Goal: Task Accomplishment & Management: Complete application form

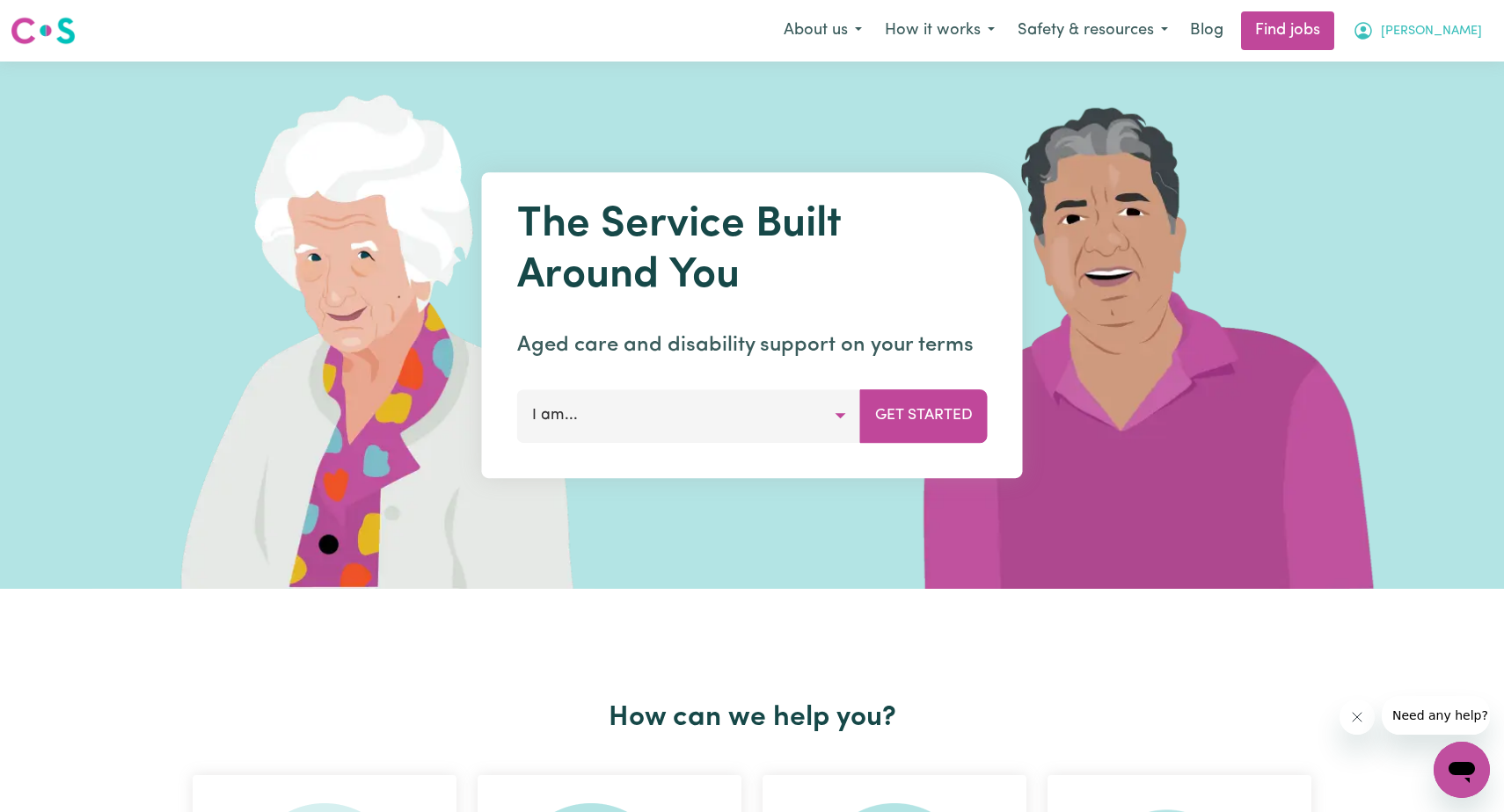
click at [1452, 28] on span "[PERSON_NAME]" at bounding box center [1431, 32] width 101 height 20
click at [1404, 66] on link "My Account" at bounding box center [1423, 68] width 139 height 34
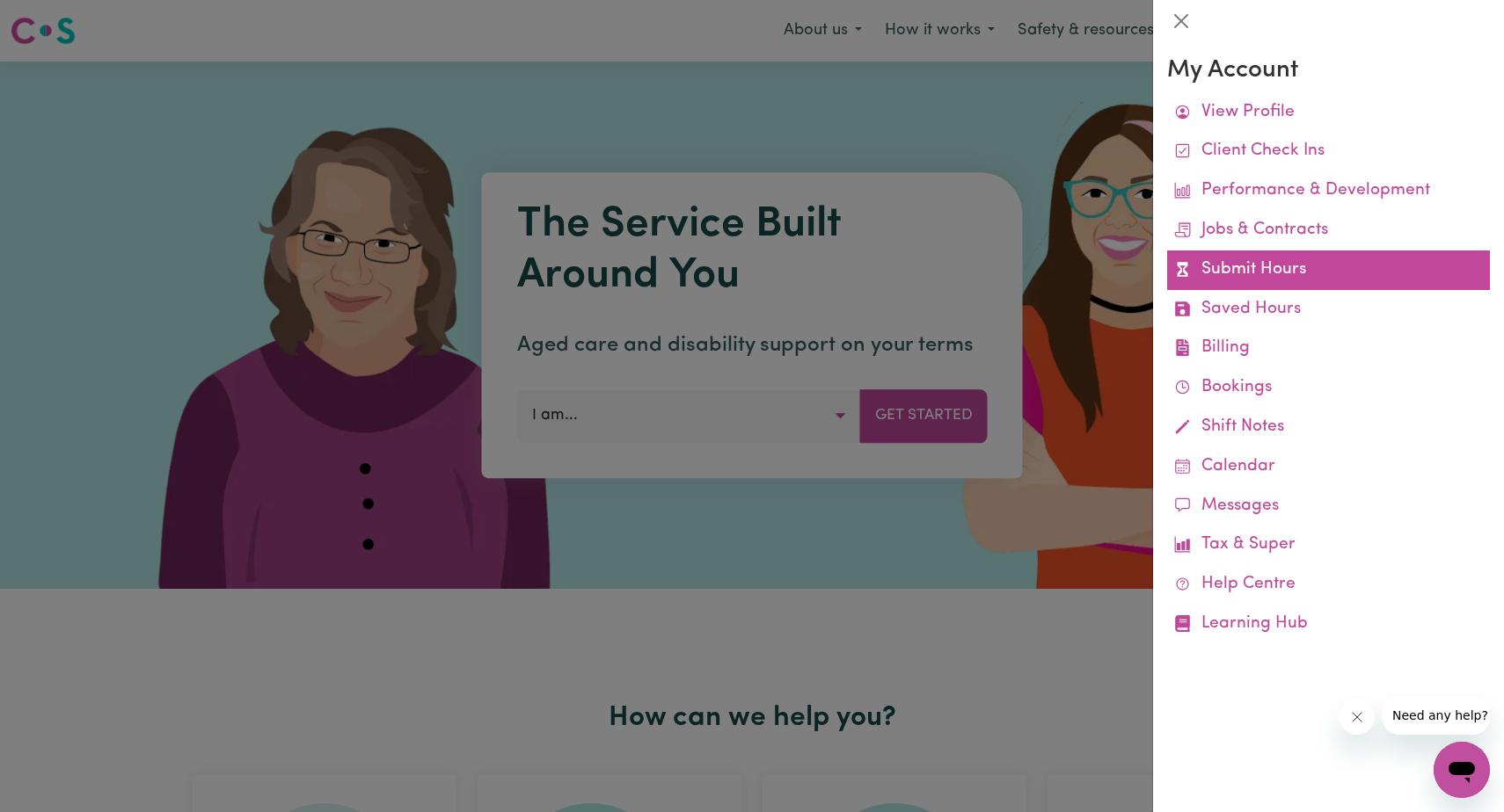
click at [1294, 262] on link "Submit Hours" at bounding box center [1329, 270] width 323 height 40
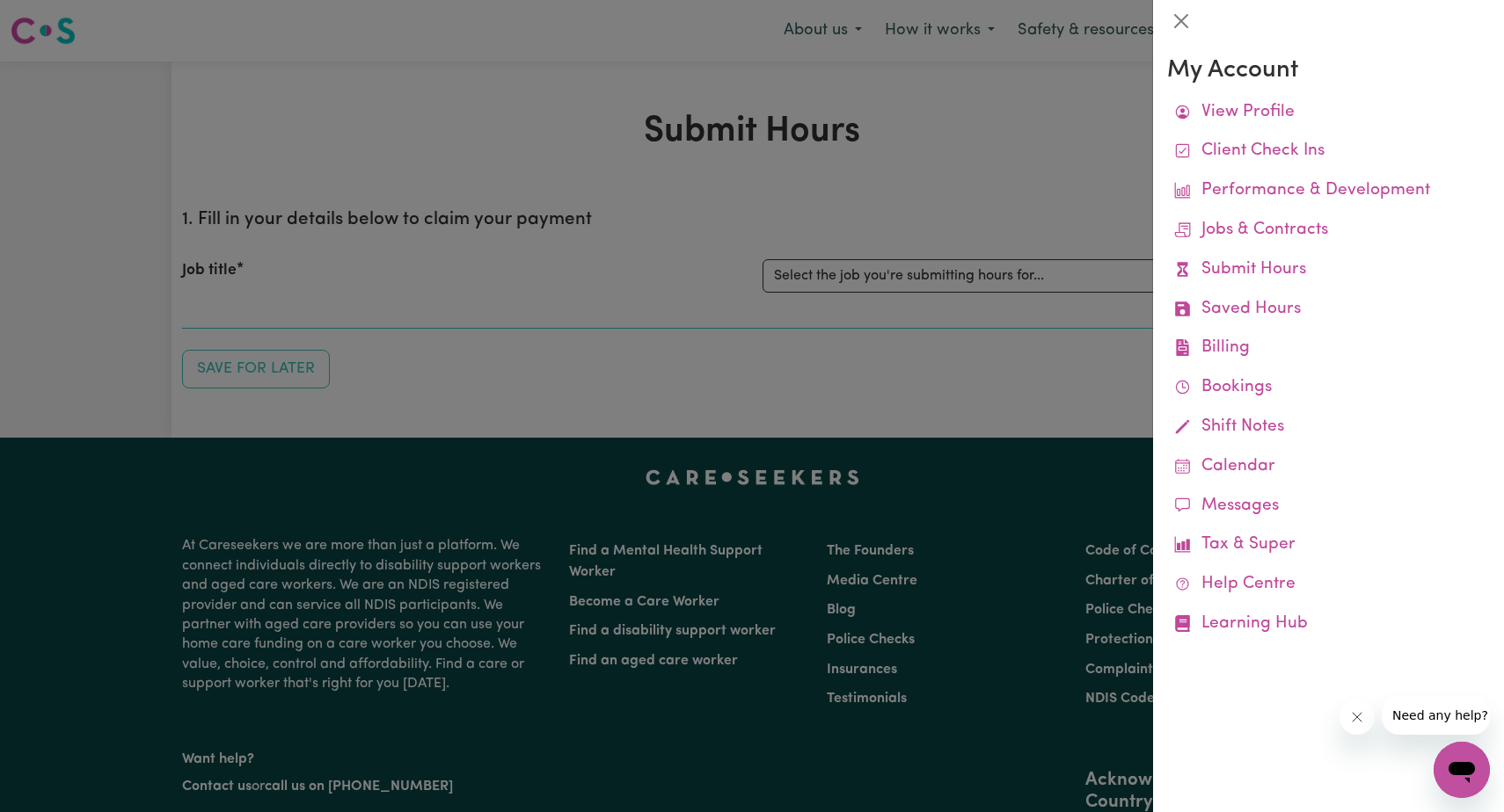
click at [1023, 271] on div at bounding box center [752, 406] width 1504 height 812
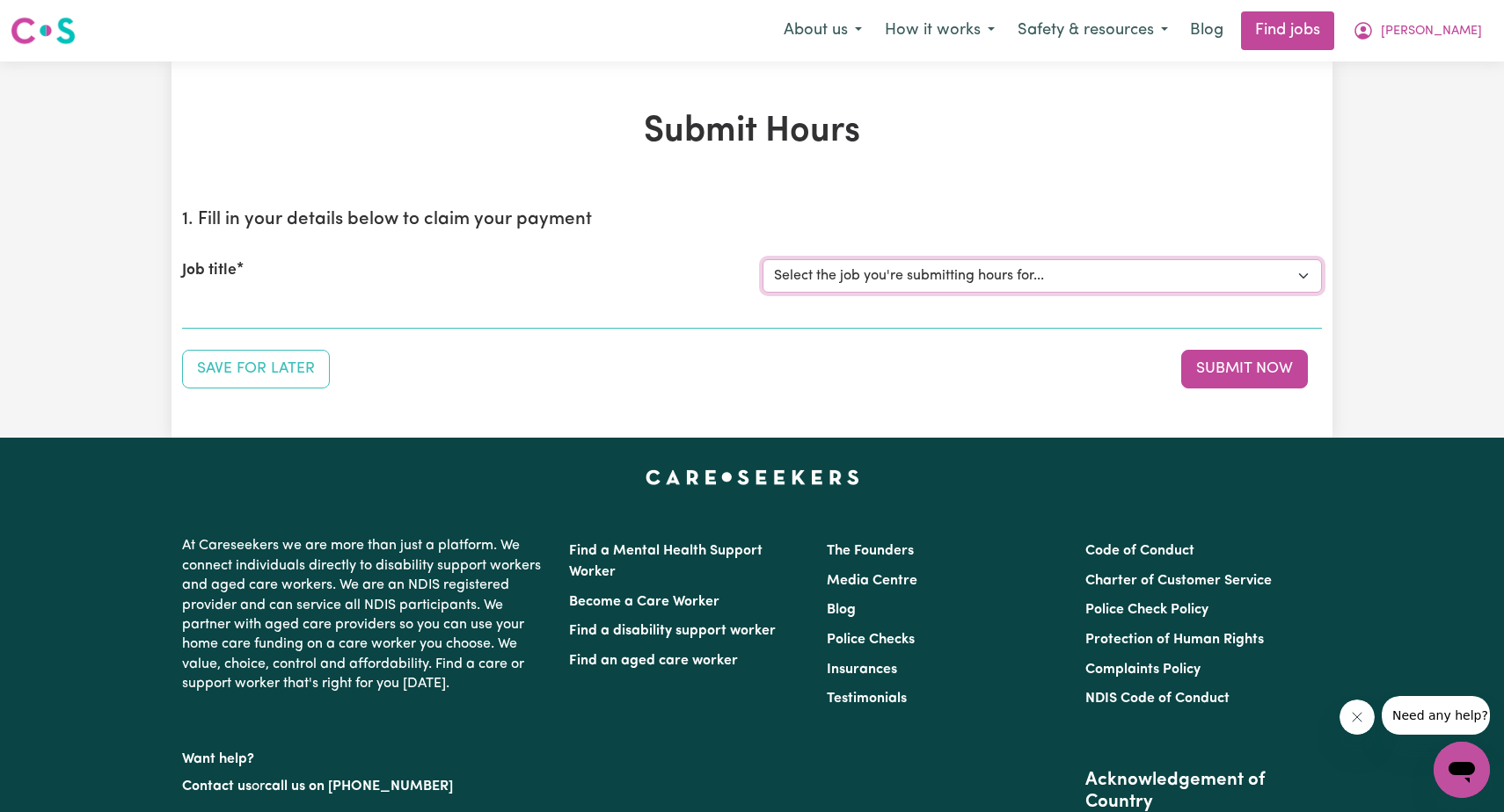
select select "12237"
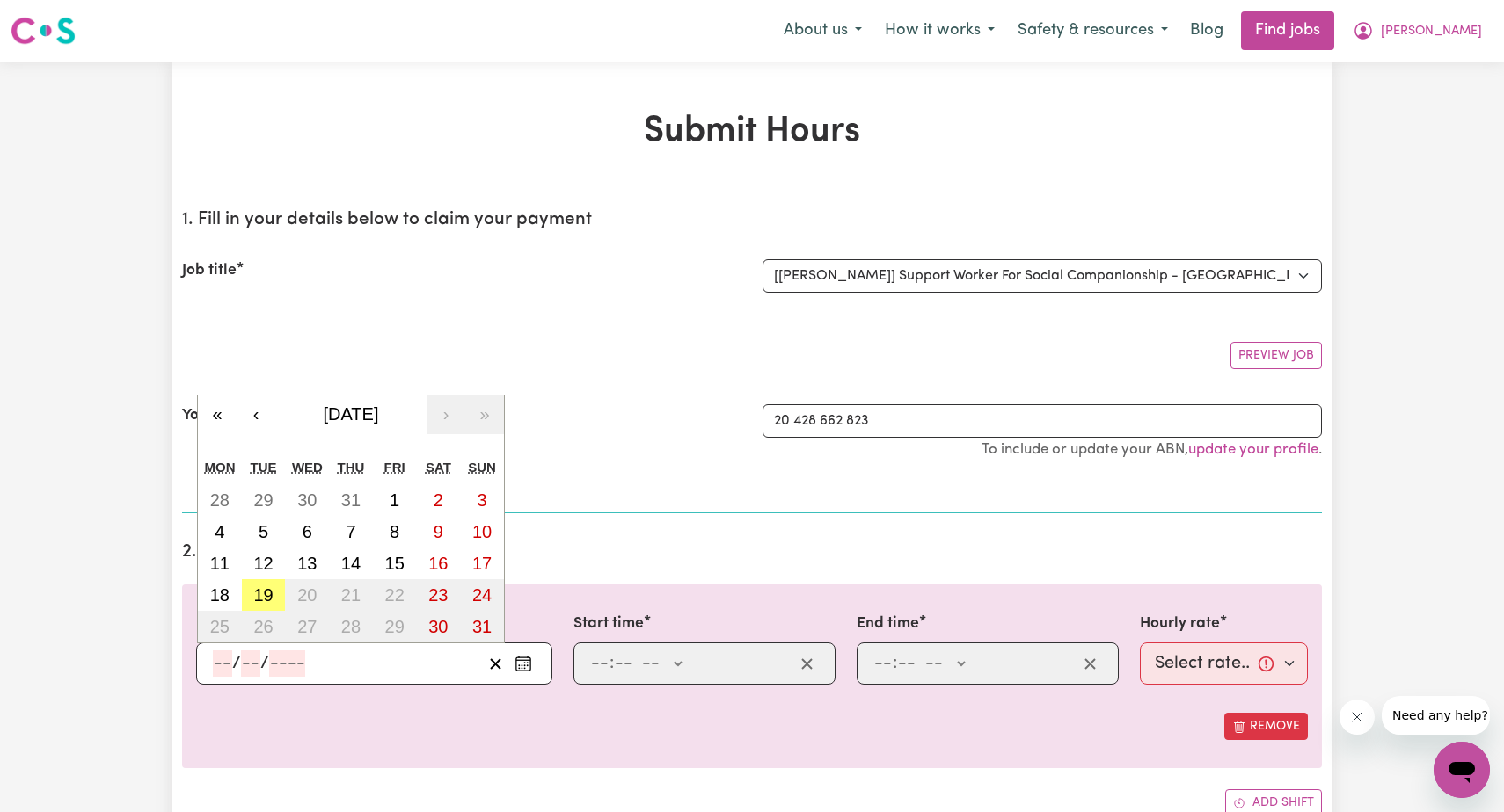
click at [222, 662] on input "number" at bounding box center [223, 663] width 20 height 27
click at [268, 589] on abbr "19" at bounding box center [264, 595] width 20 height 20
type input "[DATE]"
type input "19"
type input "8"
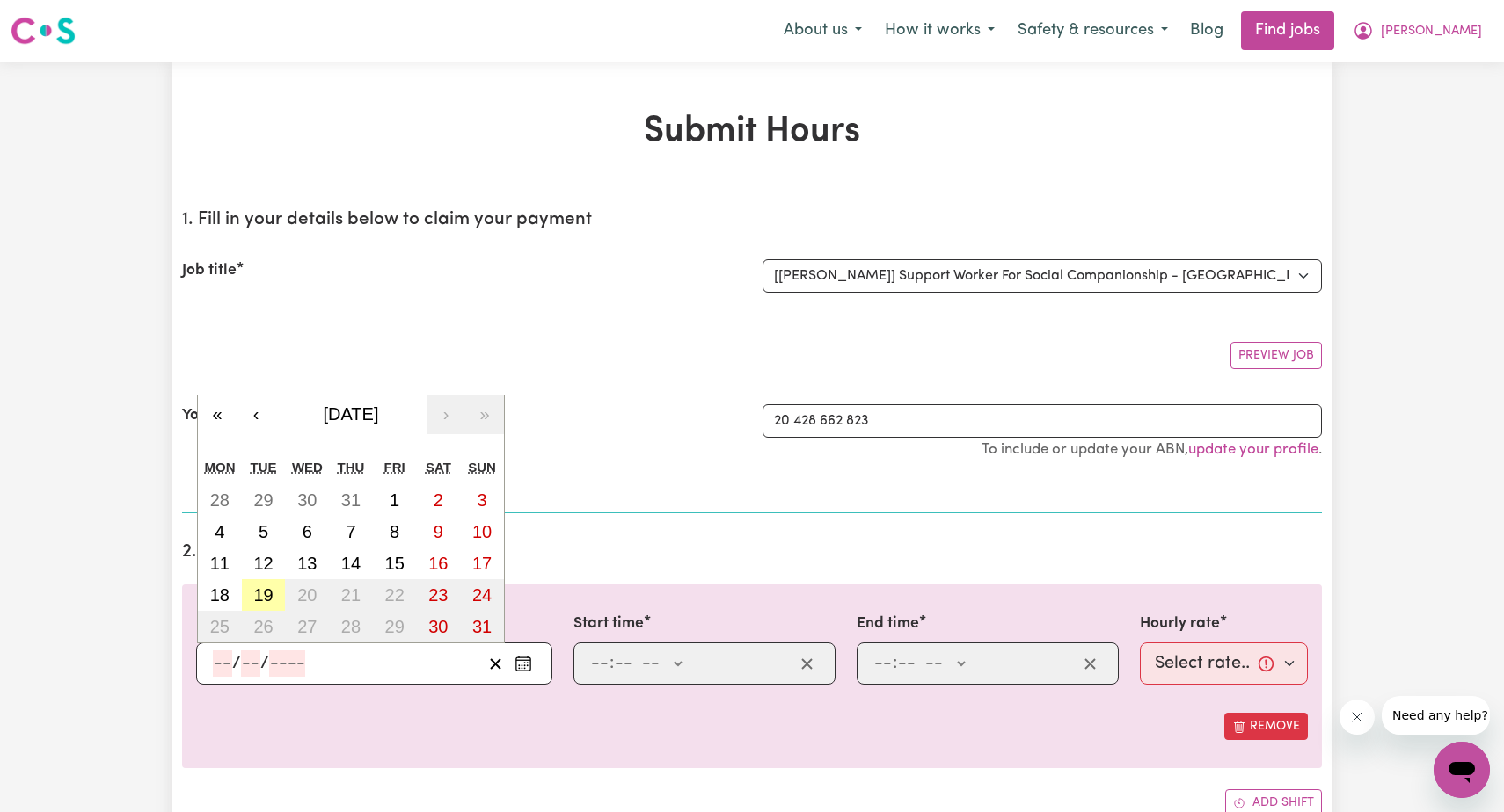
type input "2025"
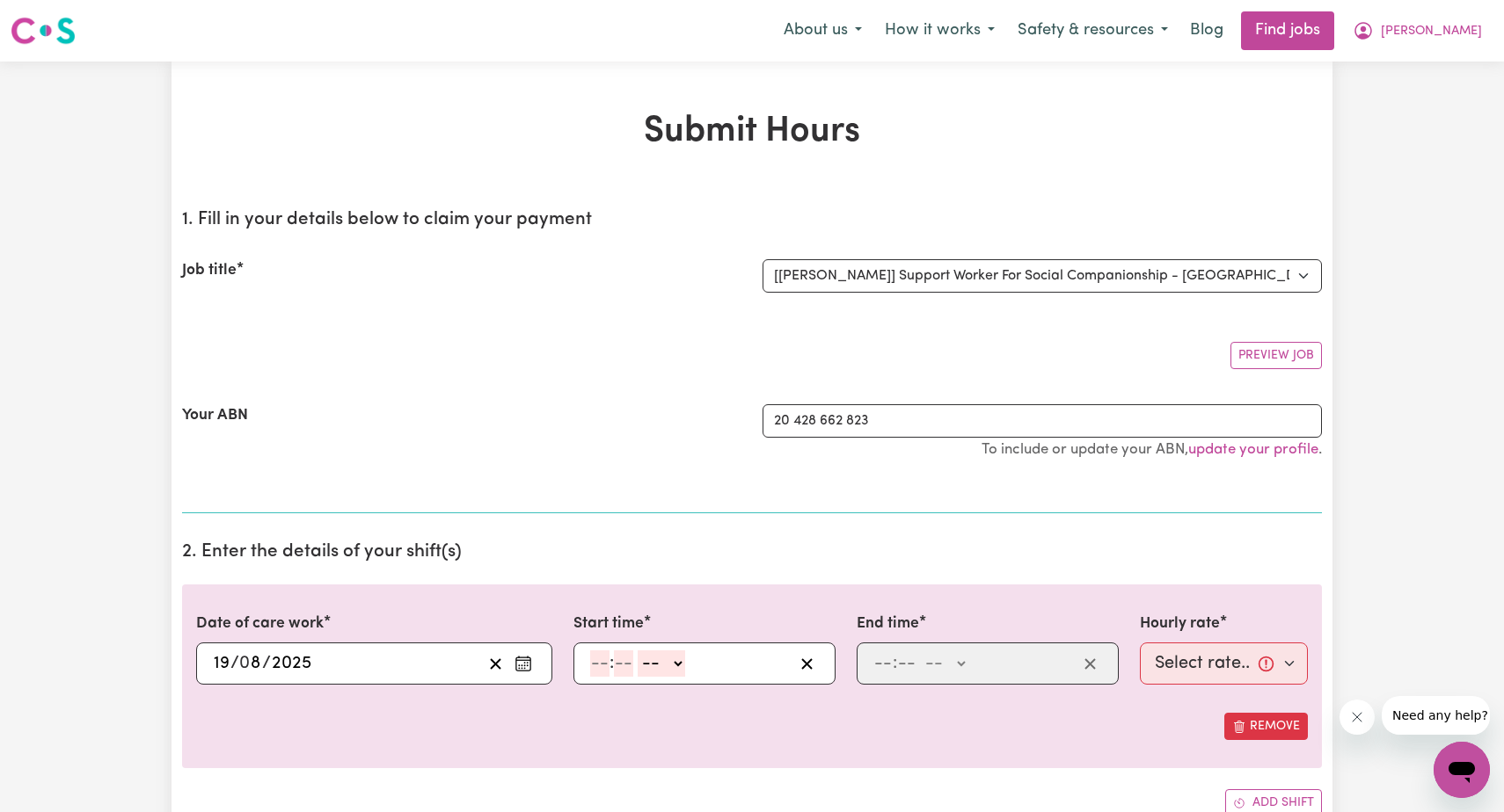
click at [601, 660] on input "number" at bounding box center [600, 663] width 20 height 27
type input "9"
type input "00"
select select "am"
type input "09:00"
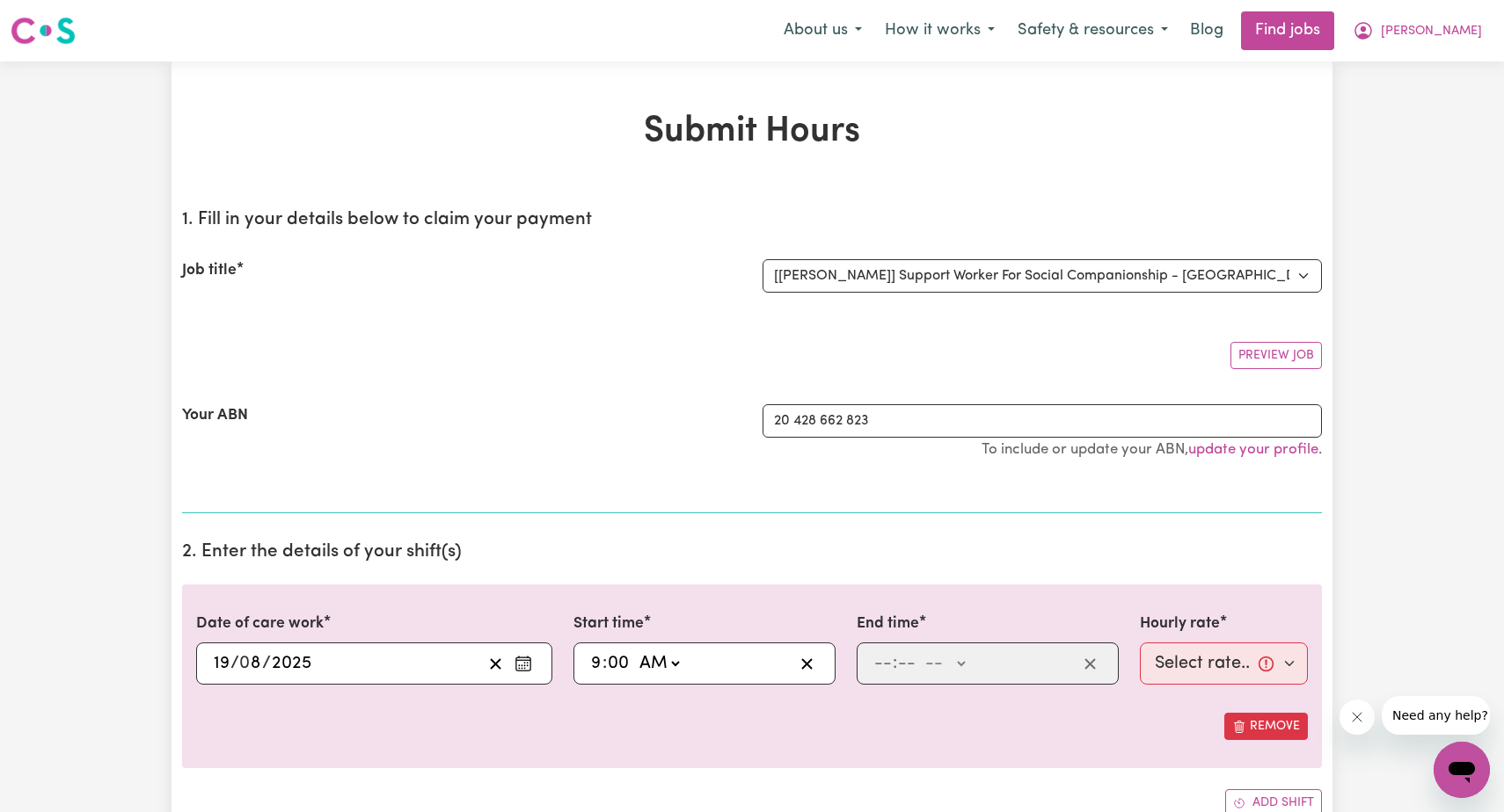
type input "0"
click at [872, 663] on div ": -- AM PM" at bounding box center [974, 663] width 205 height 27
type input "12"
type input "00"
select select "pm"
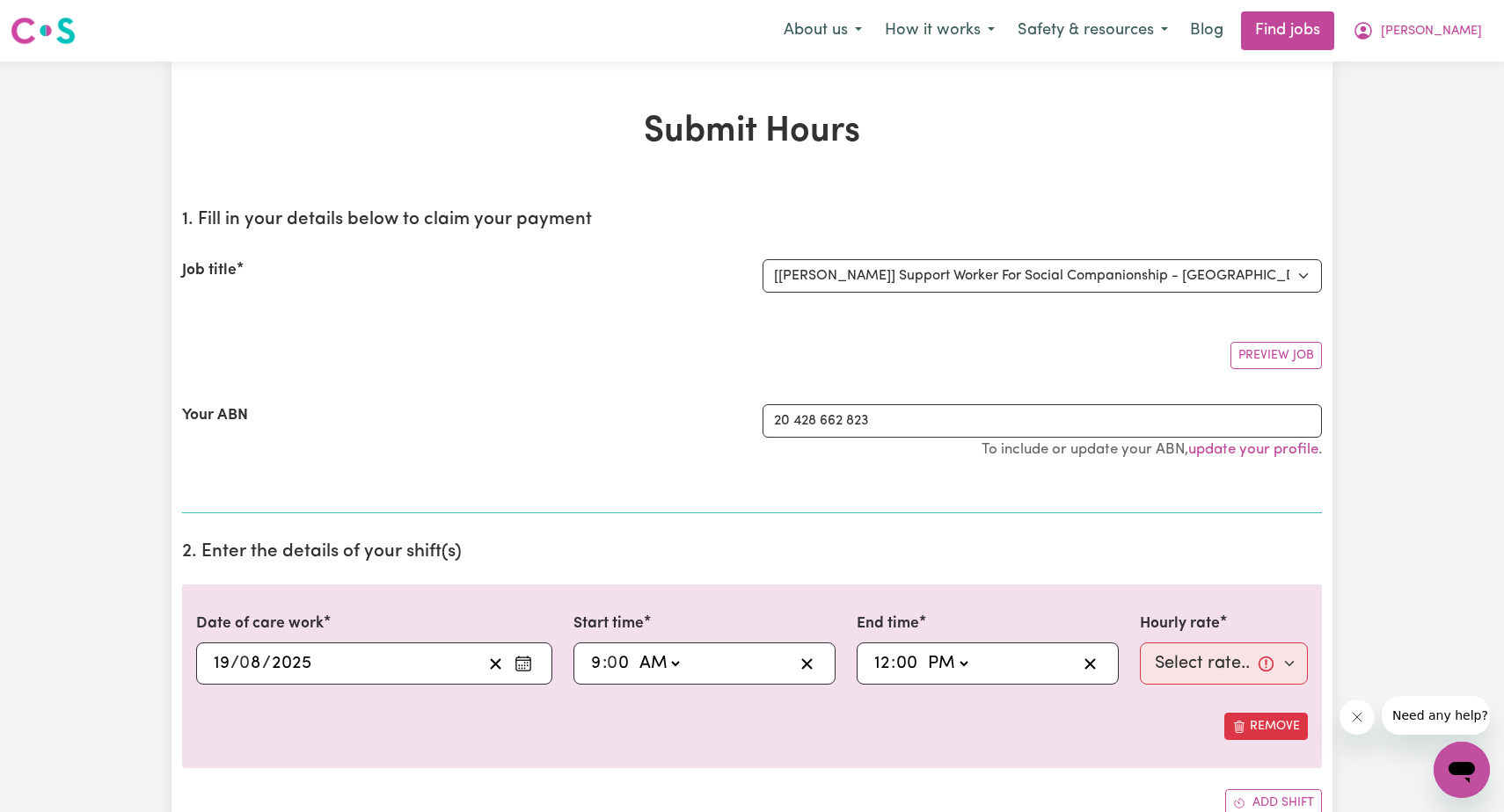
type input "12:00"
type input "0"
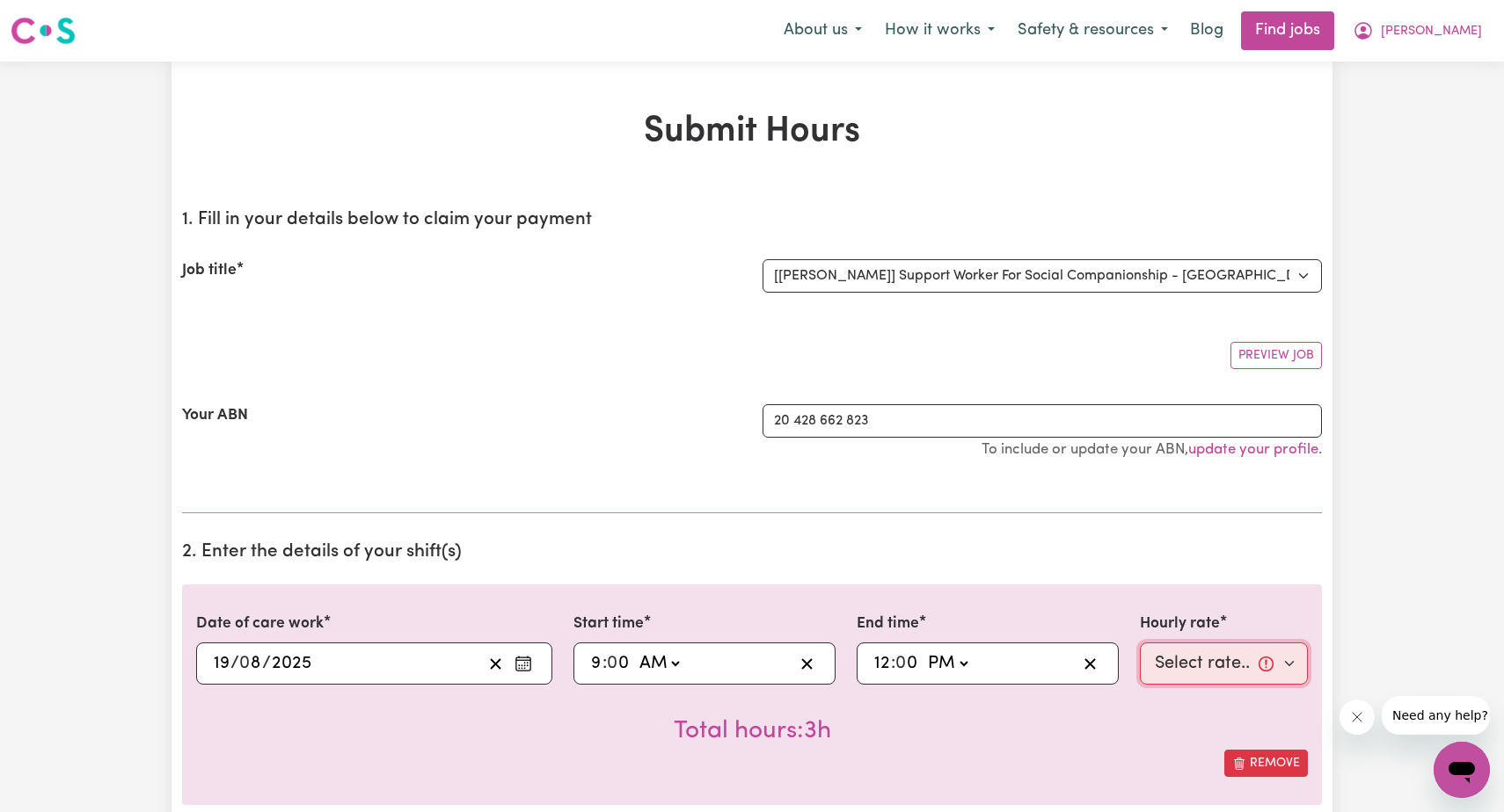
select select "82.49-Weekday"
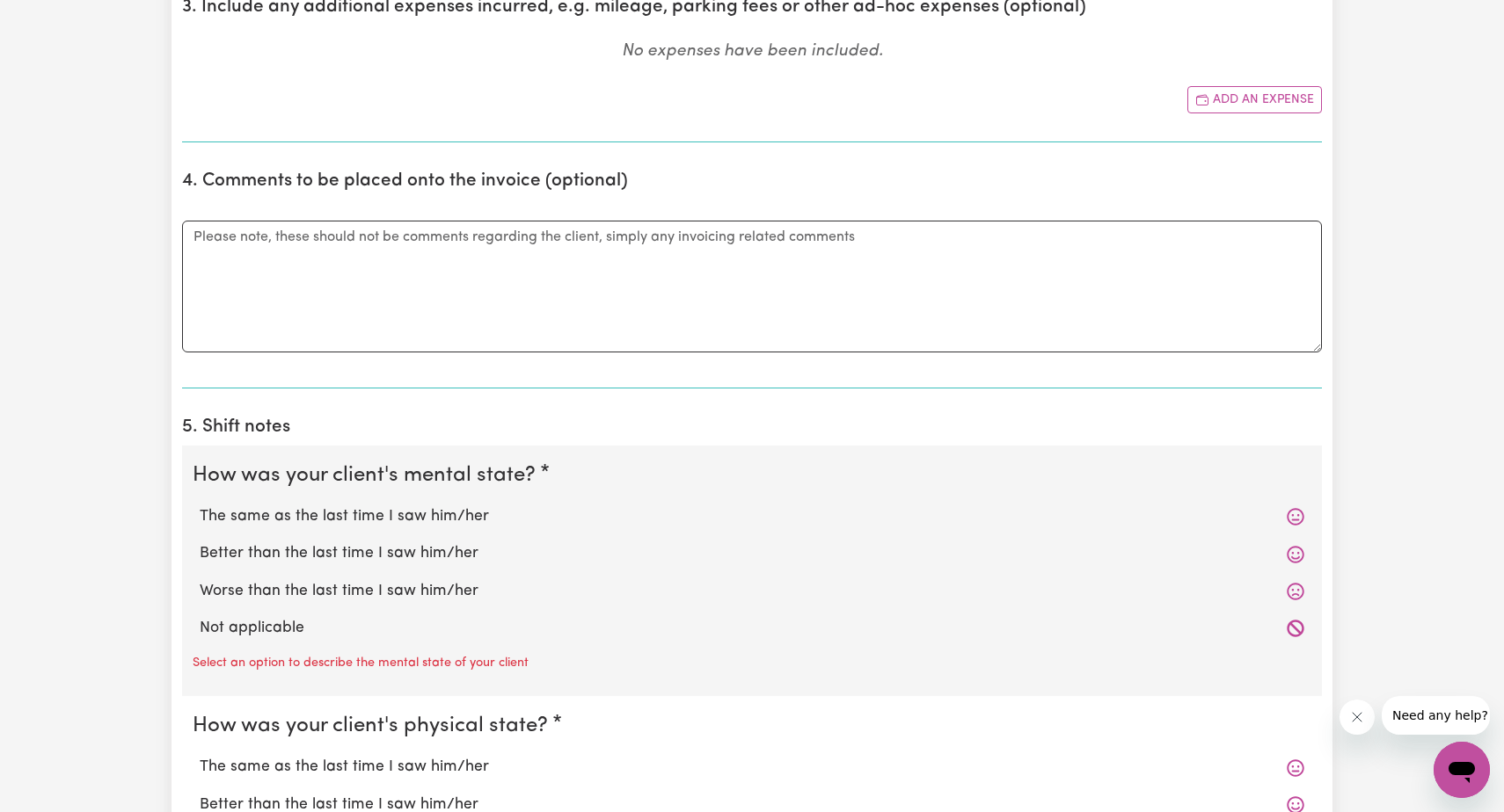
scroll to position [930, 0]
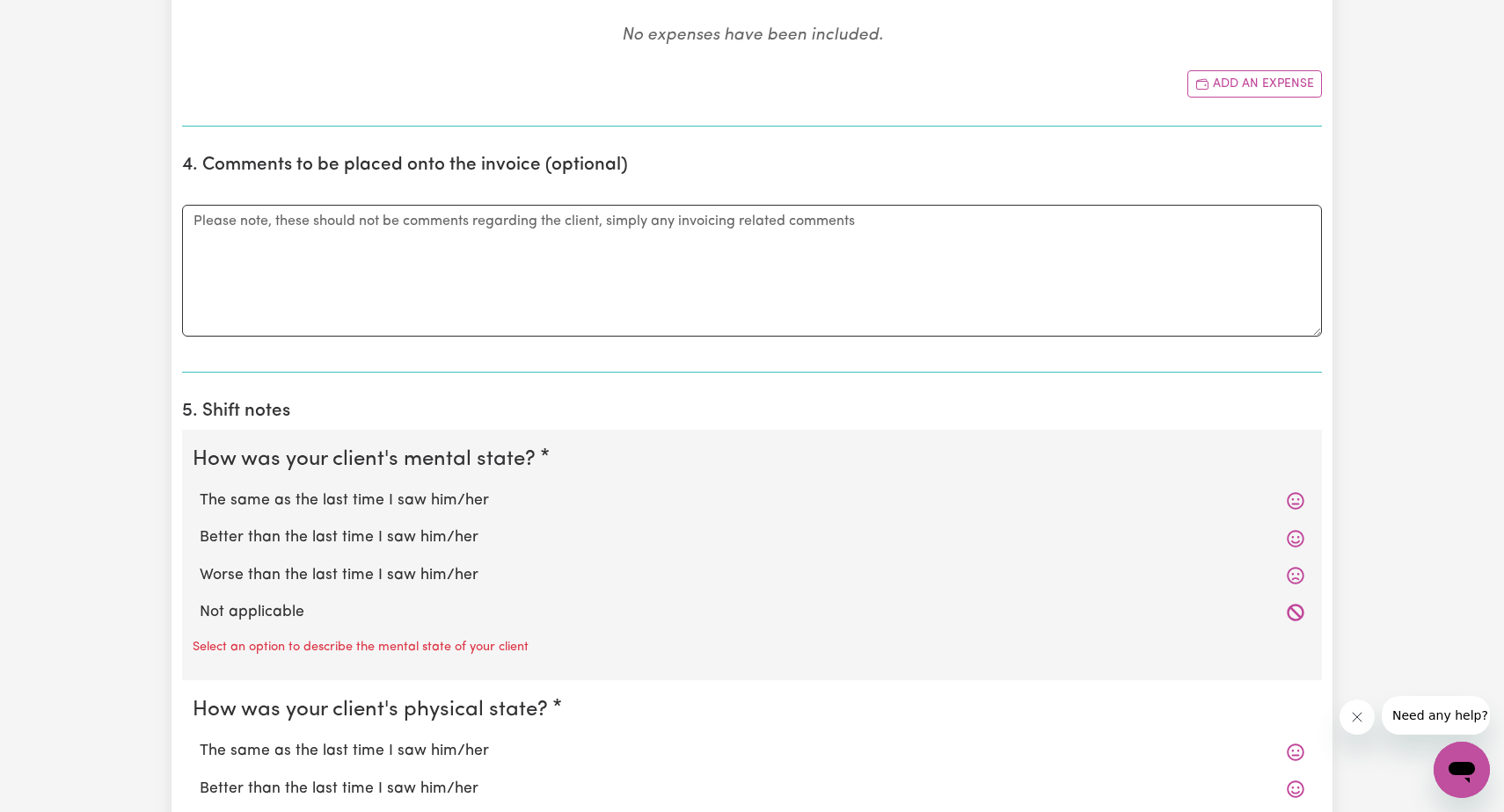
click at [414, 482] on div "The same as the last time I saw him/her" at bounding box center [751, 500] width 1119 height 37
click at [415, 493] on label "The same as the last time I saw him/her" at bounding box center [751, 500] width 1105 height 23
click at [199, 489] on input "The same as the last time I saw him/her" at bounding box center [199, 488] width 1 height 1
radio input "true"
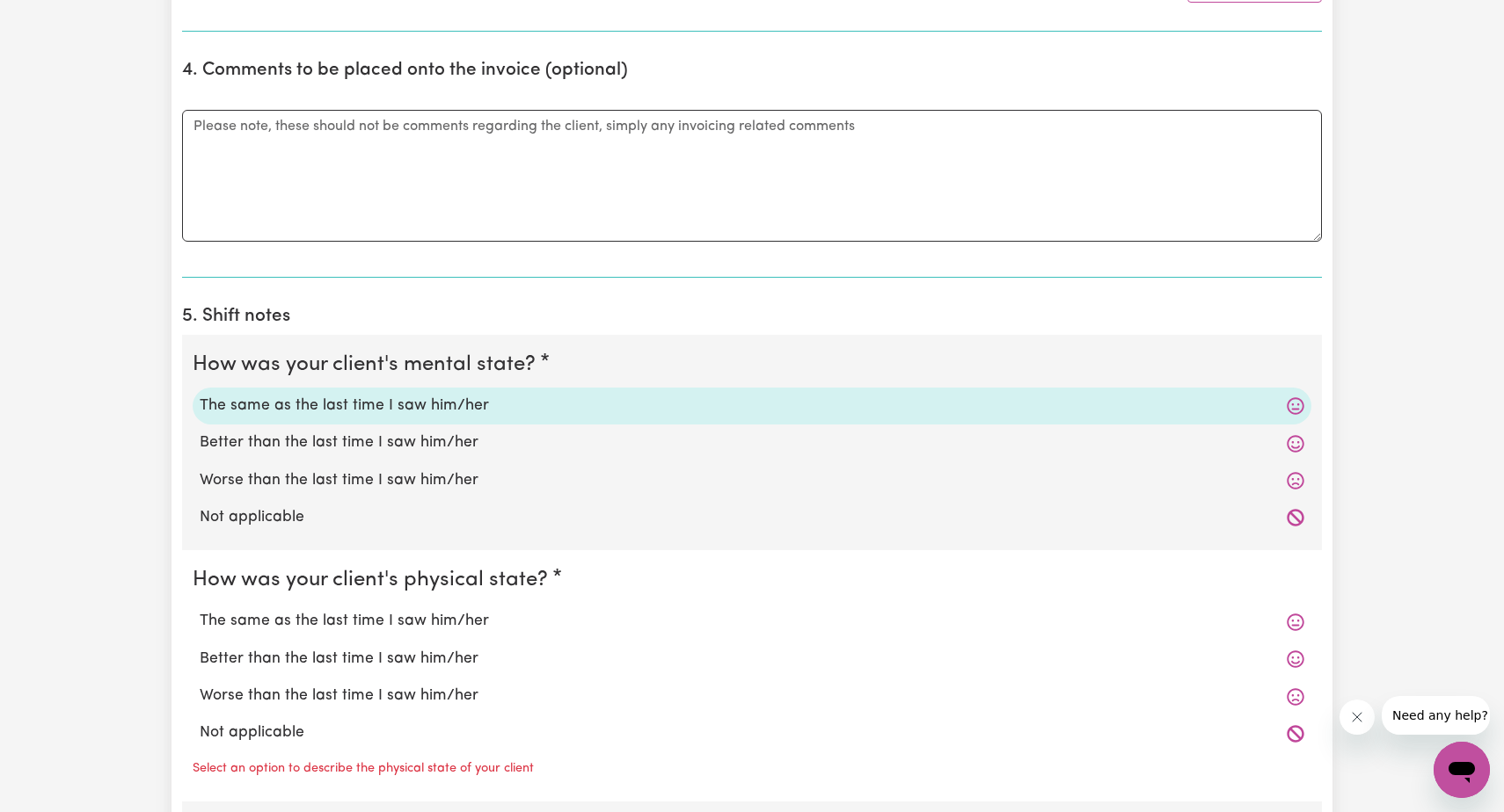
scroll to position [1062, 0]
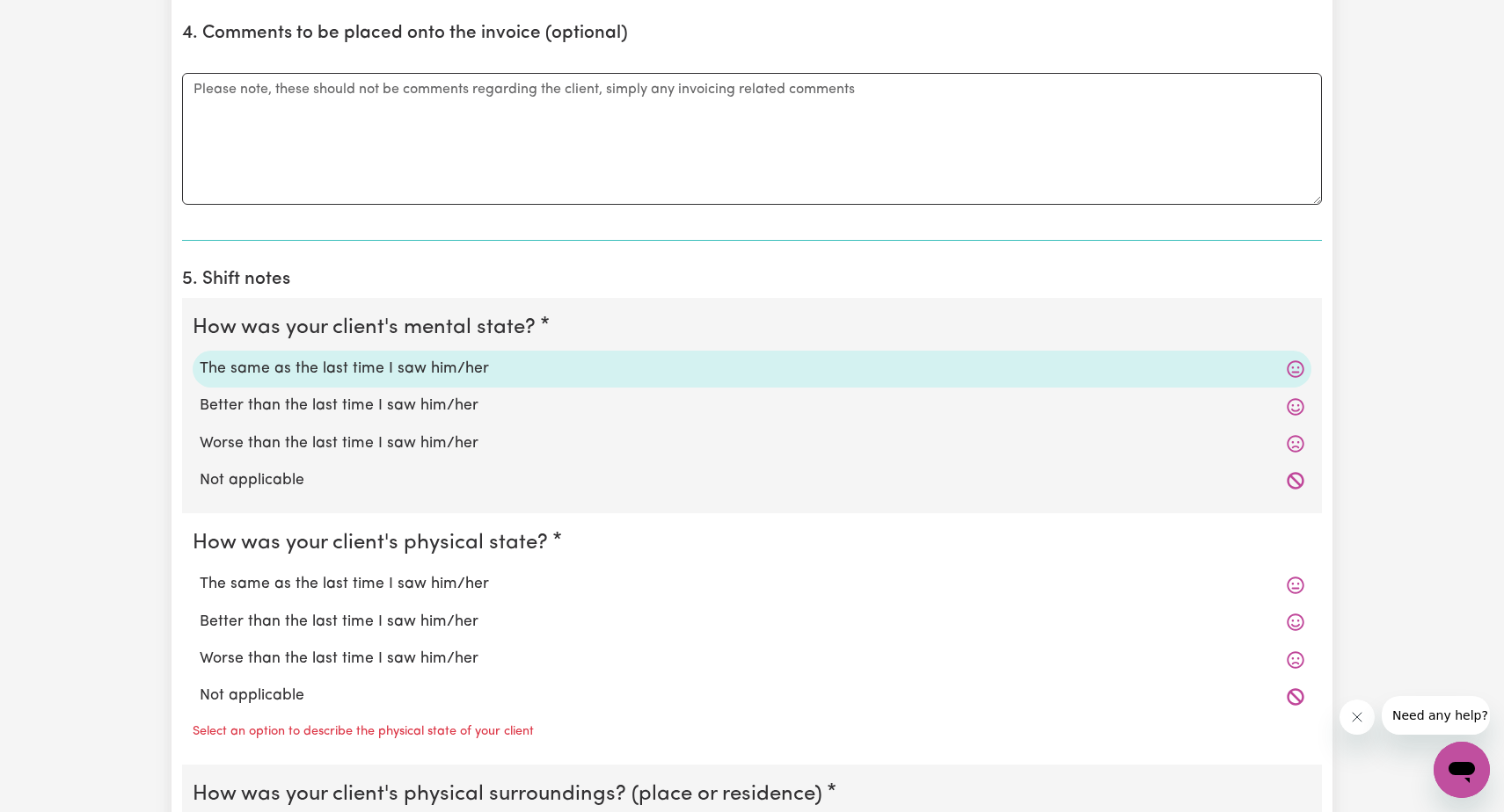
click at [414, 577] on label "The same as the last time I saw him/her" at bounding box center [751, 584] width 1105 height 23
click at [199, 573] on input "The same as the last time I saw him/her" at bounding box center [199, 572] width 1 height 1
radio input "true"
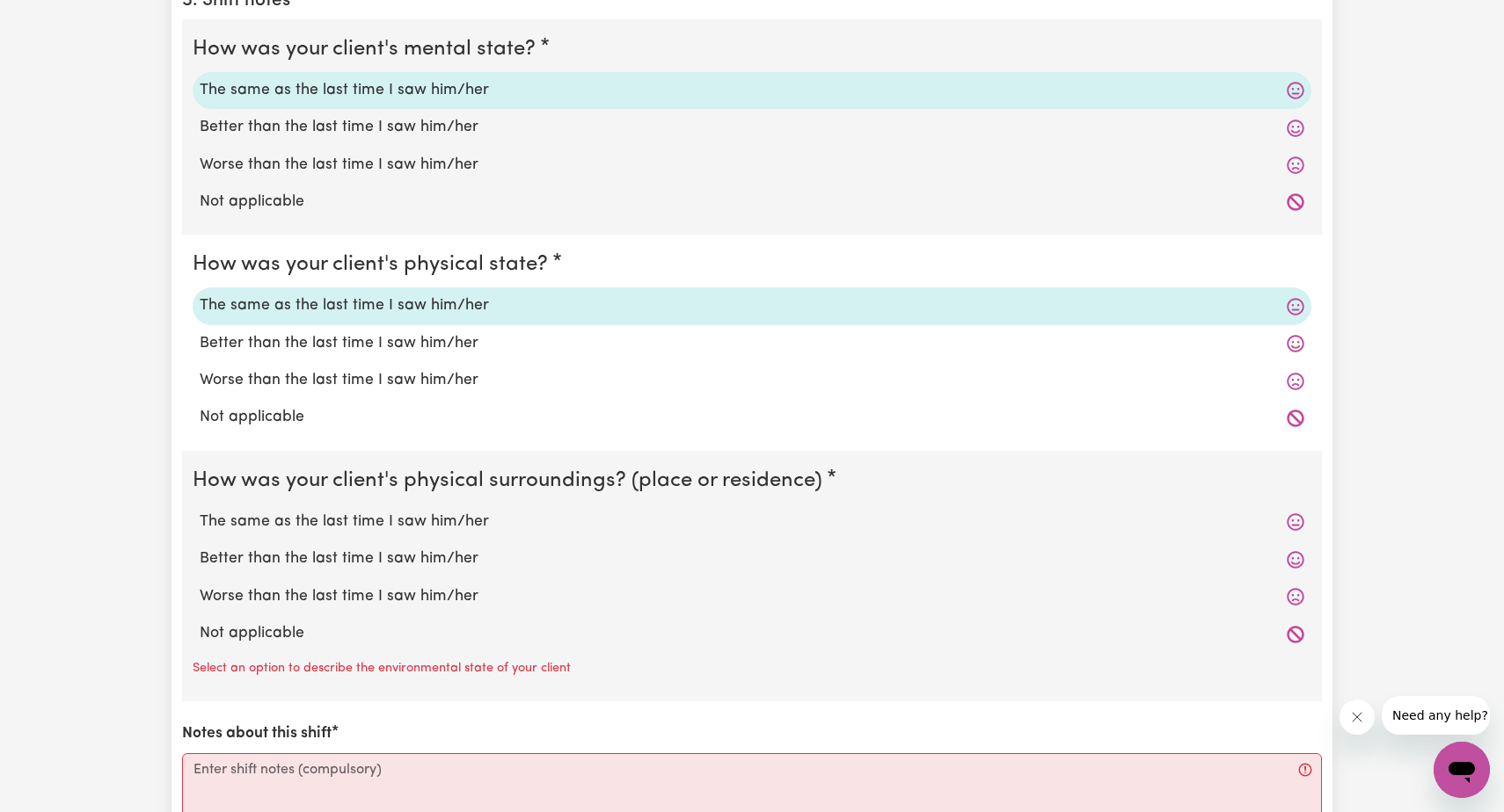
scroll to position [1342, 0]
click at [456, 518] on label "The same as the last time I saw him/her" at bounding box center [751, 520] width 1105 height 23
click at [199, 509] on input "The same as the last time I saw him/her" at bounding box center [199, 508] width 1 height 1
radio input "true"
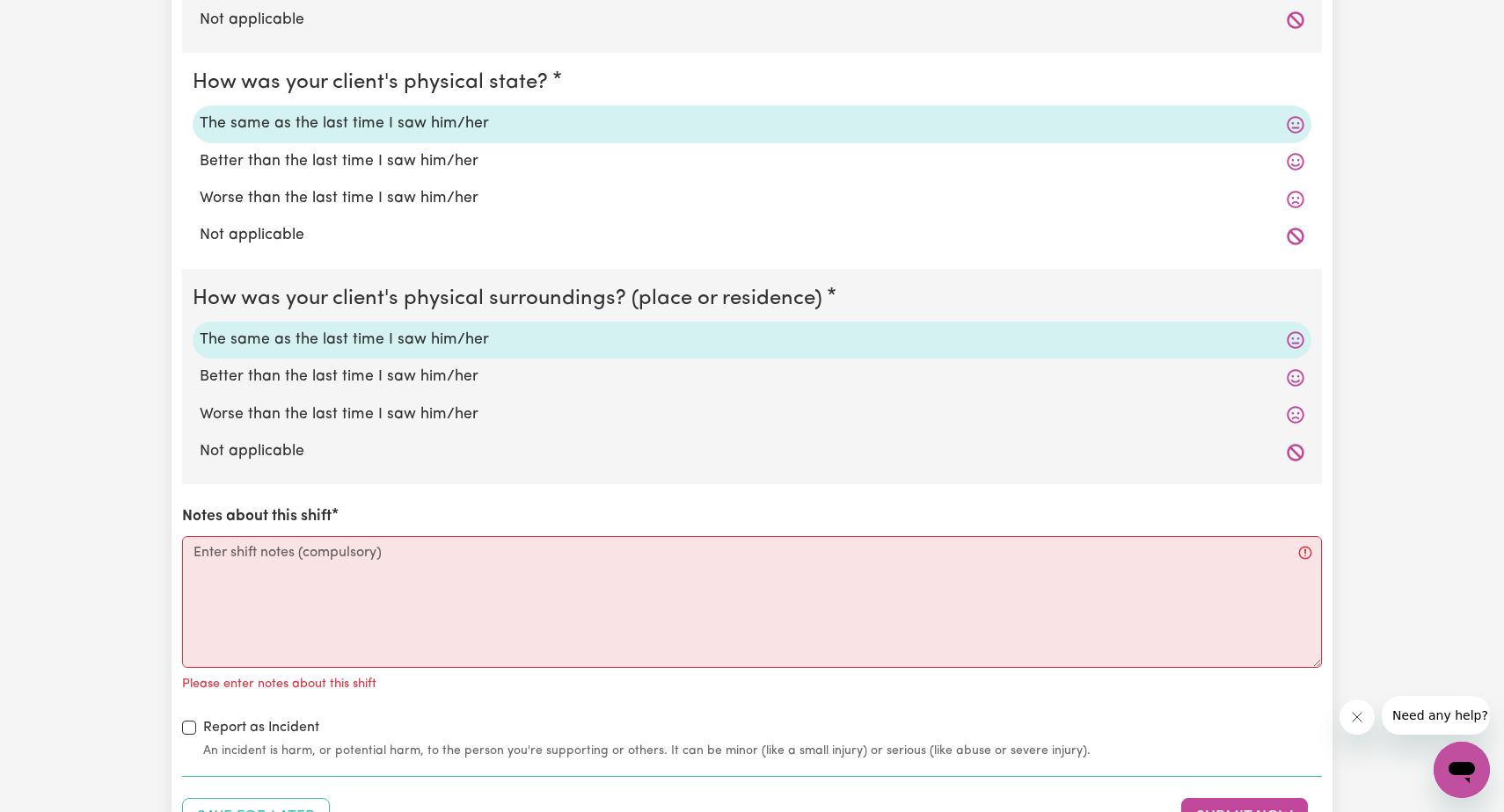
scroll to position [1524, 0]
click at [204, 542] on textarea "Notes about this shift" at bounding box center [752, 600] width 1139 height 132
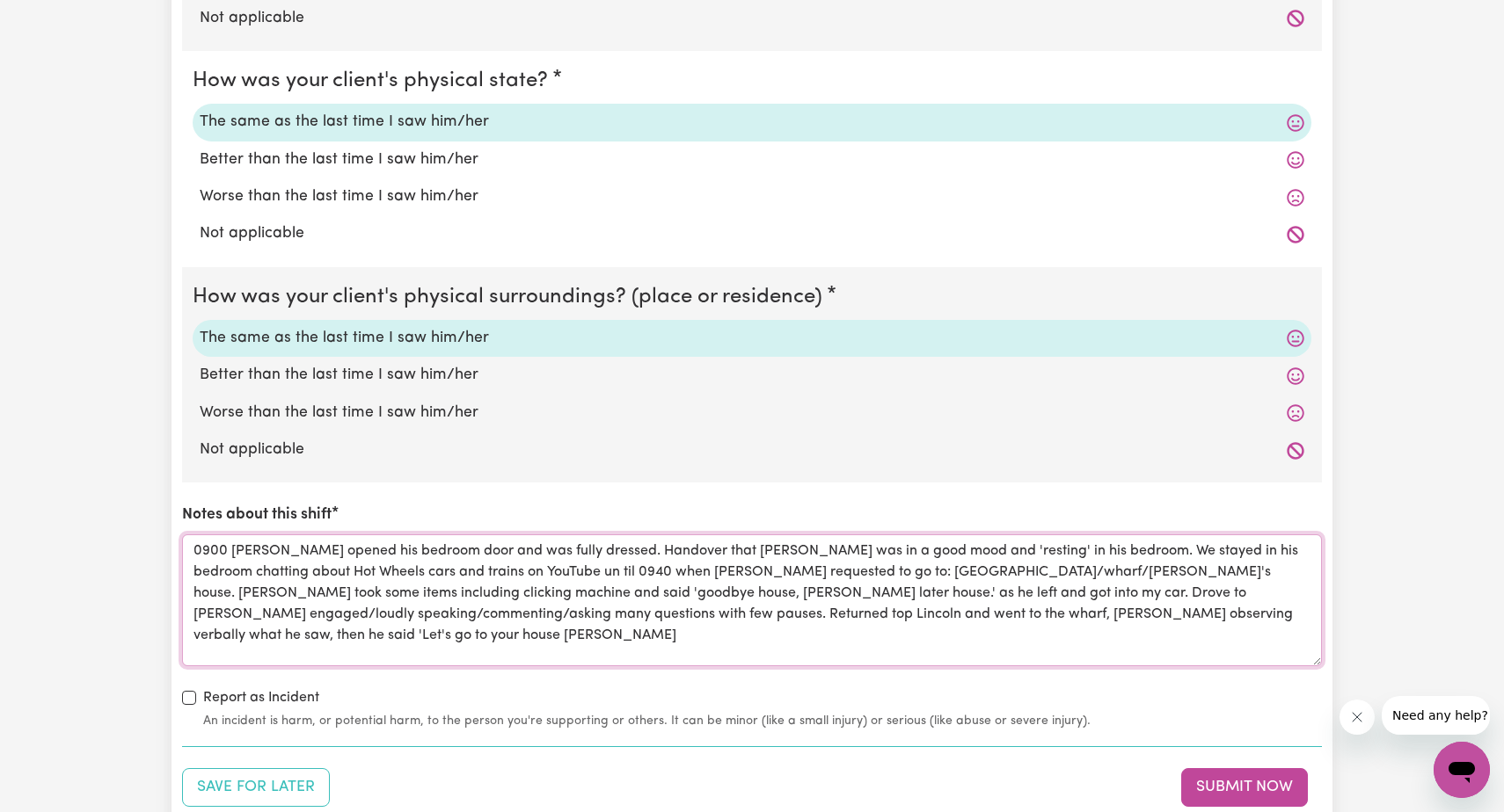
click at [948, 602] on textarea "0900 [PERSON_NAME] opened his bedroom door and was fully dressed. Handover that…" at bounding box center [752, 600] width 1139 height 132
click at [1138, 602] on textarea "0900 [PERSON_NAME] opened his bedroom door and was fully dressed. Handover that…" at bounding box center [752, 600] width 1139 height 132
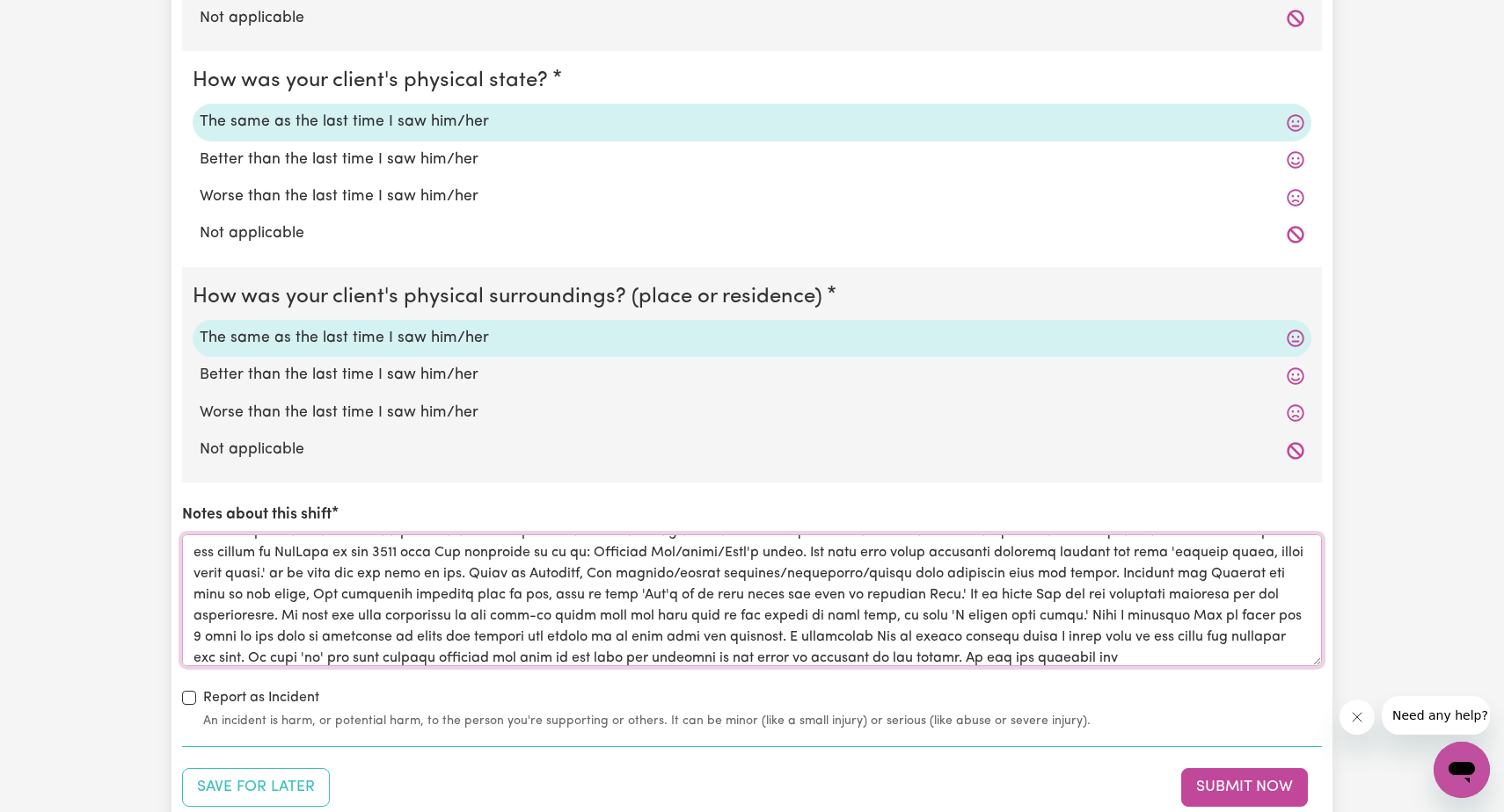
scroll to position [50, 0]
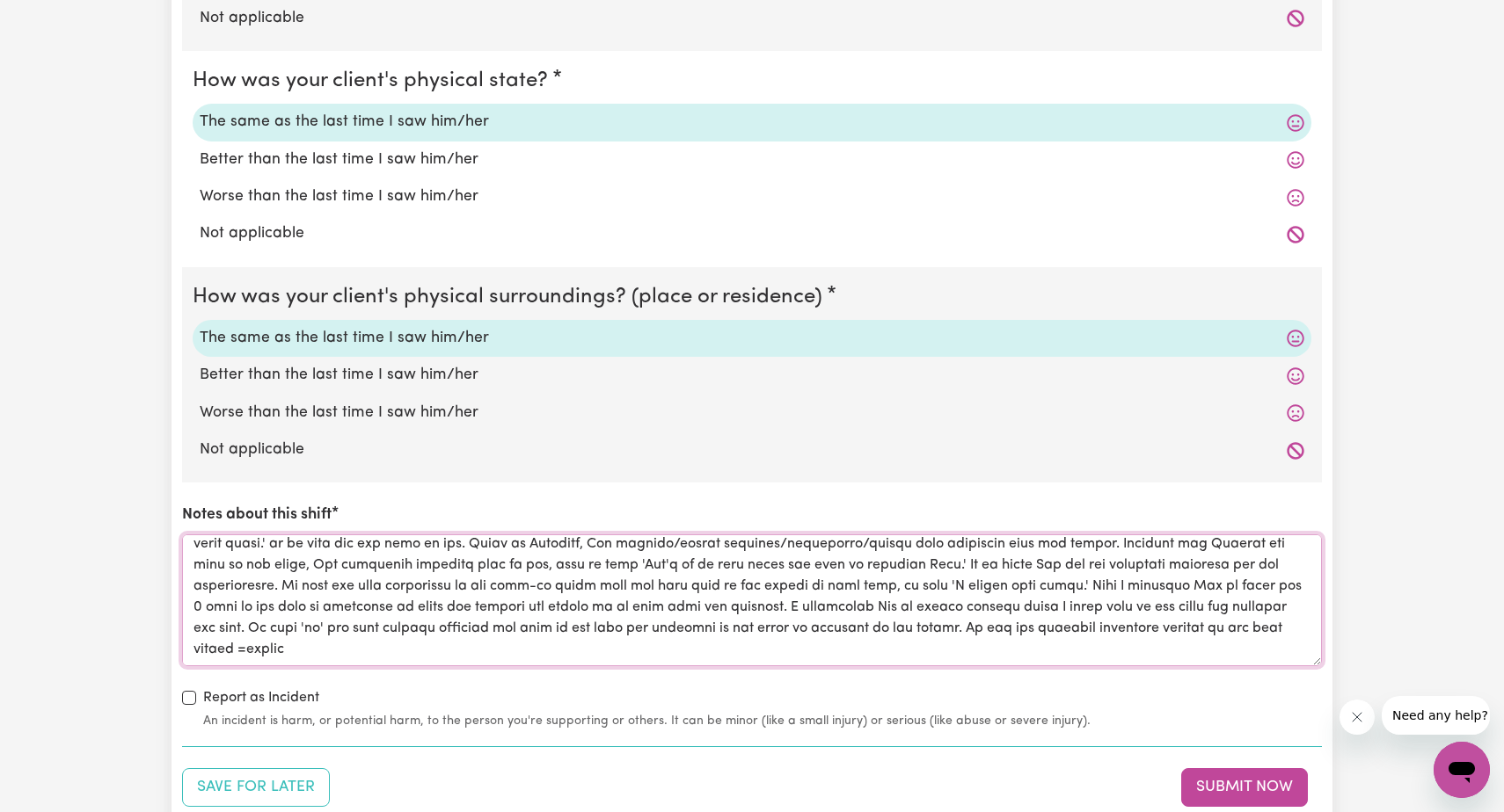
click at [255, 643] on textarea "Notes about this shift" at bounding box center [752, 600] width 1139 height 132
click at [482, 642] on textarea "Notes about this shift" at bounding box center [752, 600] width 1139 height 132
click at [517, 644] on textarea "Notes about this shift" at bounding box center [752, 600] width 1139 height 132
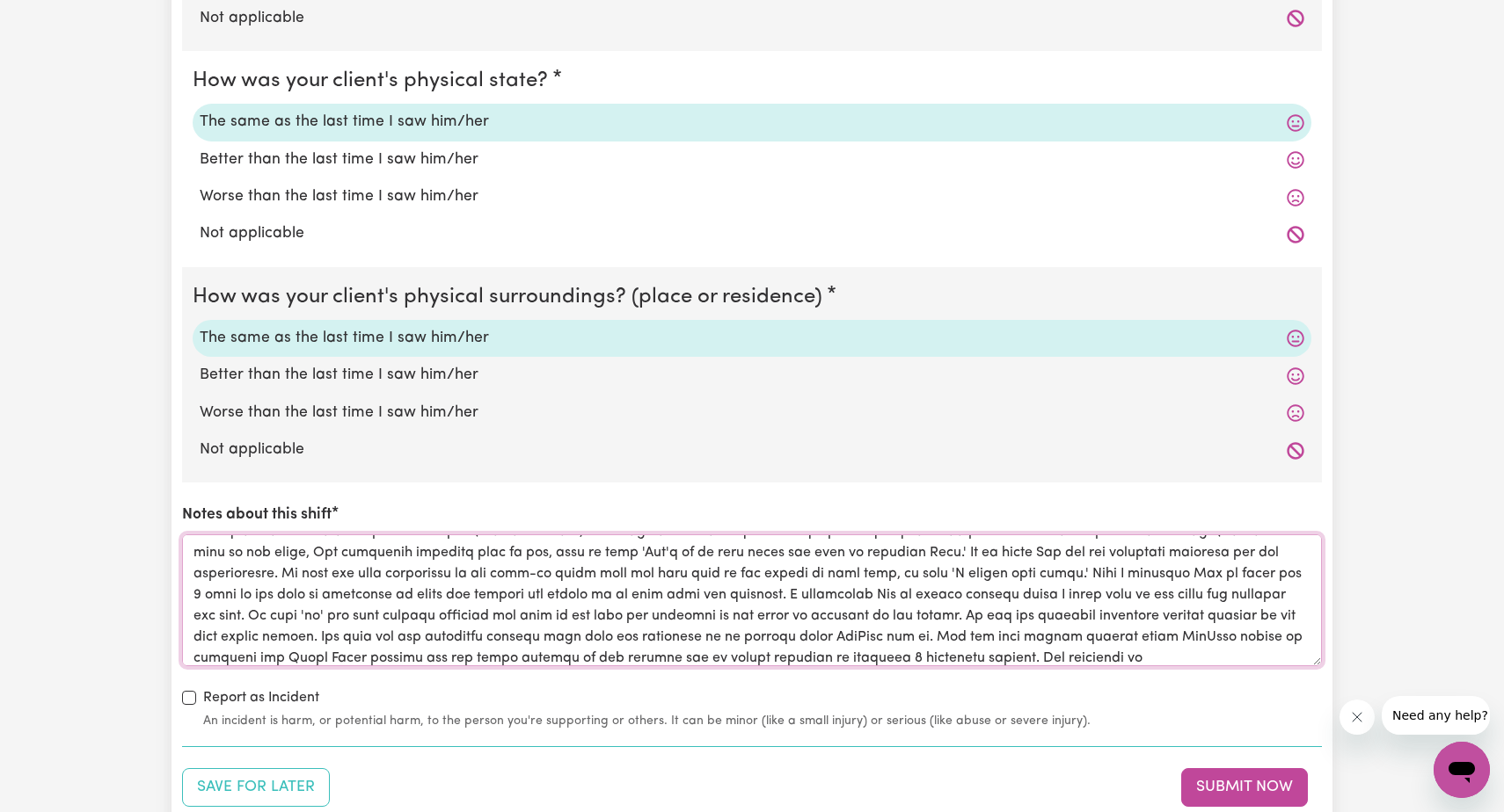
scroll to position [91, 0]
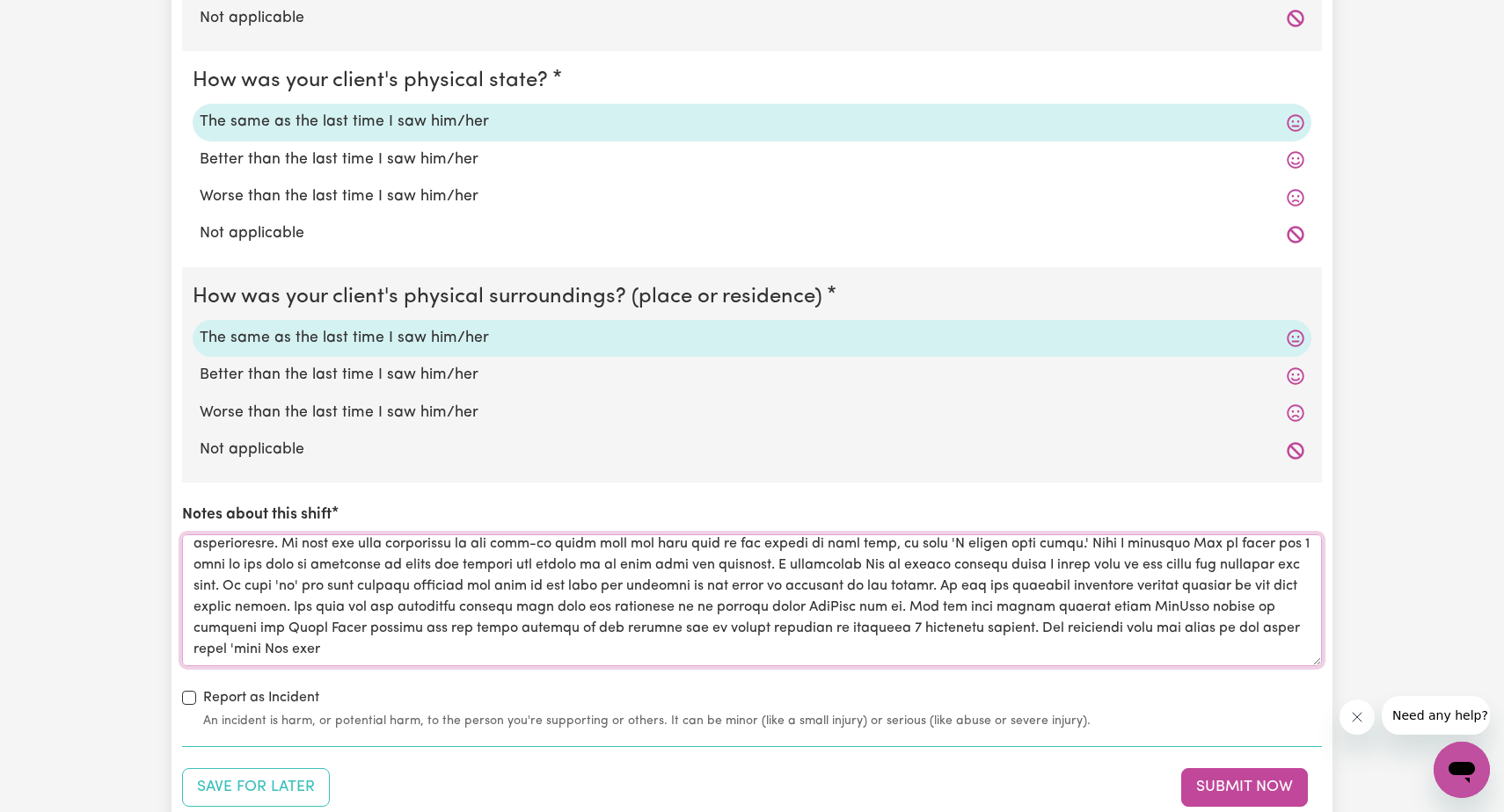
click at [442, 639] on textarea "Notes about this shift" at bounding box center [752, 600] width 1139 height 132
click at [523, 645] on textarea "Notes about this shift" at bounding box center [752, 600] width 1139 height 132
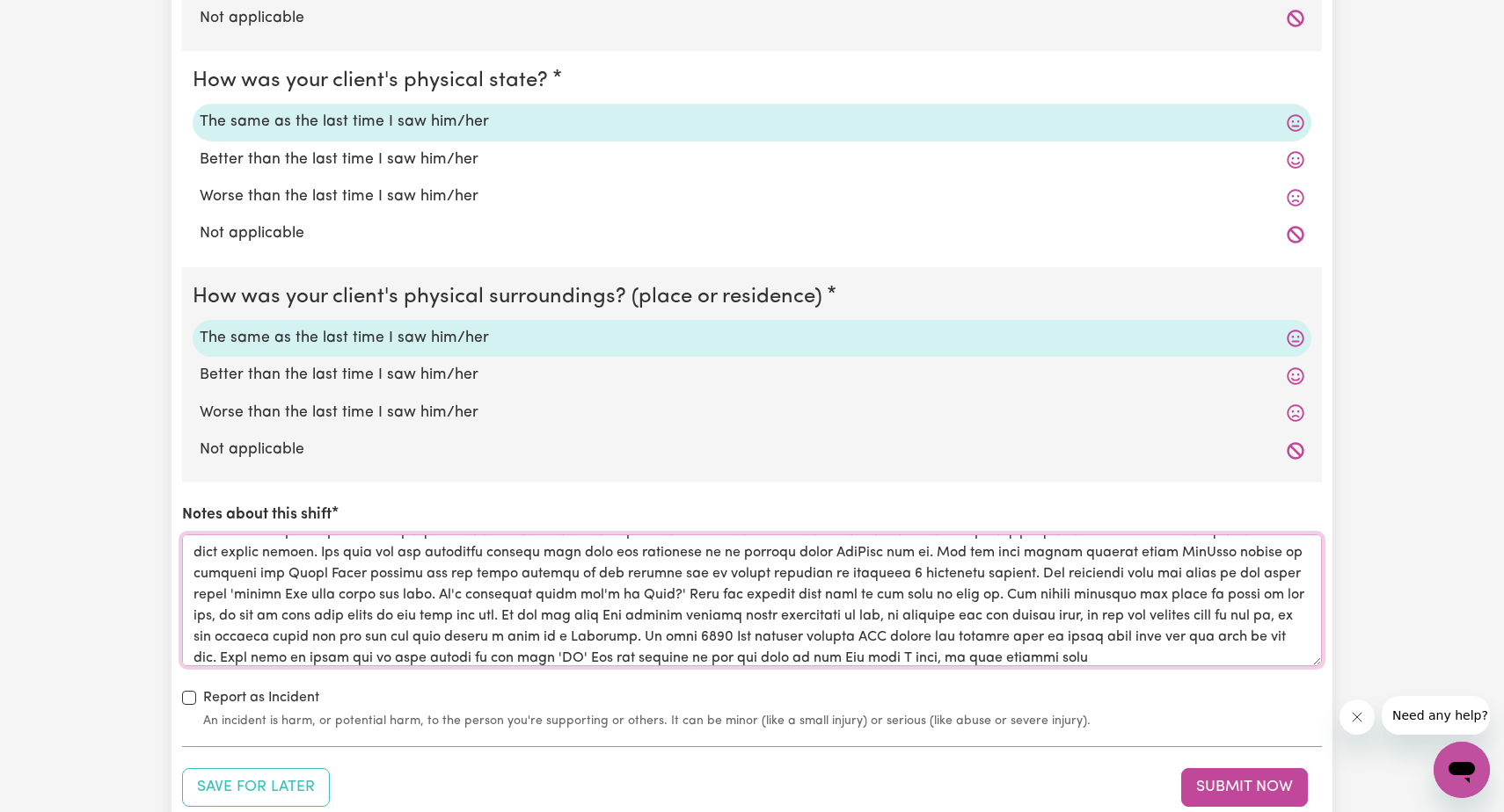
scroll to position [176, 0]
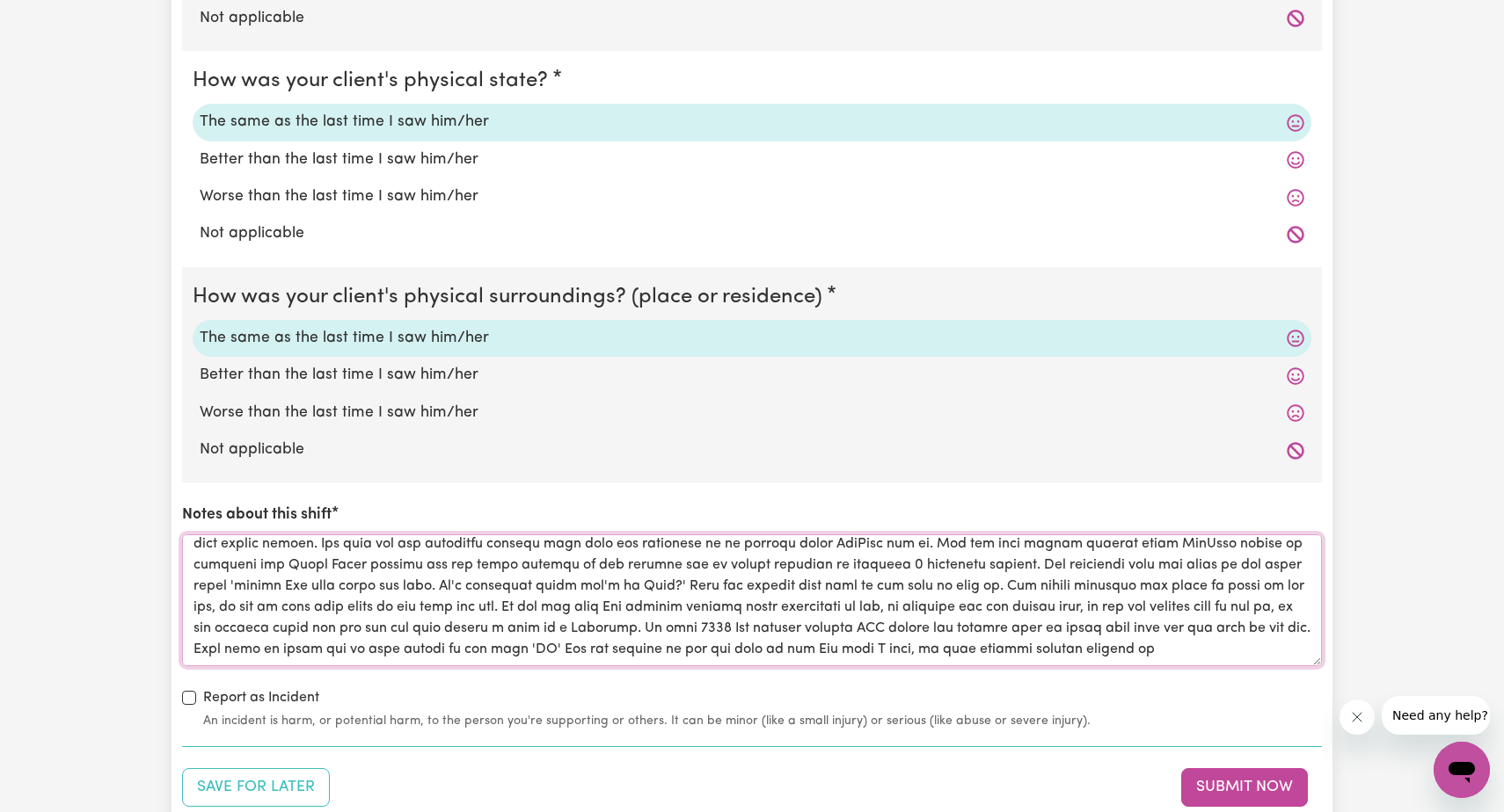
click at [1293, 620] on textarea "Notes about this shift" at bounding box center [752, 600] width 1139 height 132
click at [339, 644] on textarea "Notes about this shift" at bounding box center [752, 600] width 1139 height 132
click at [895, 600] on textarea "Notes about this shift" at bounding box center [752, 600] width 1139 height 132
click at [323, 621] on textarea "Notes about this shift" at bounding box center [752, 600] width 1139 height 132
click at [326, 622] on textarea "Notes about this shift" at bounding box center [752, 600] width 1139 height 132
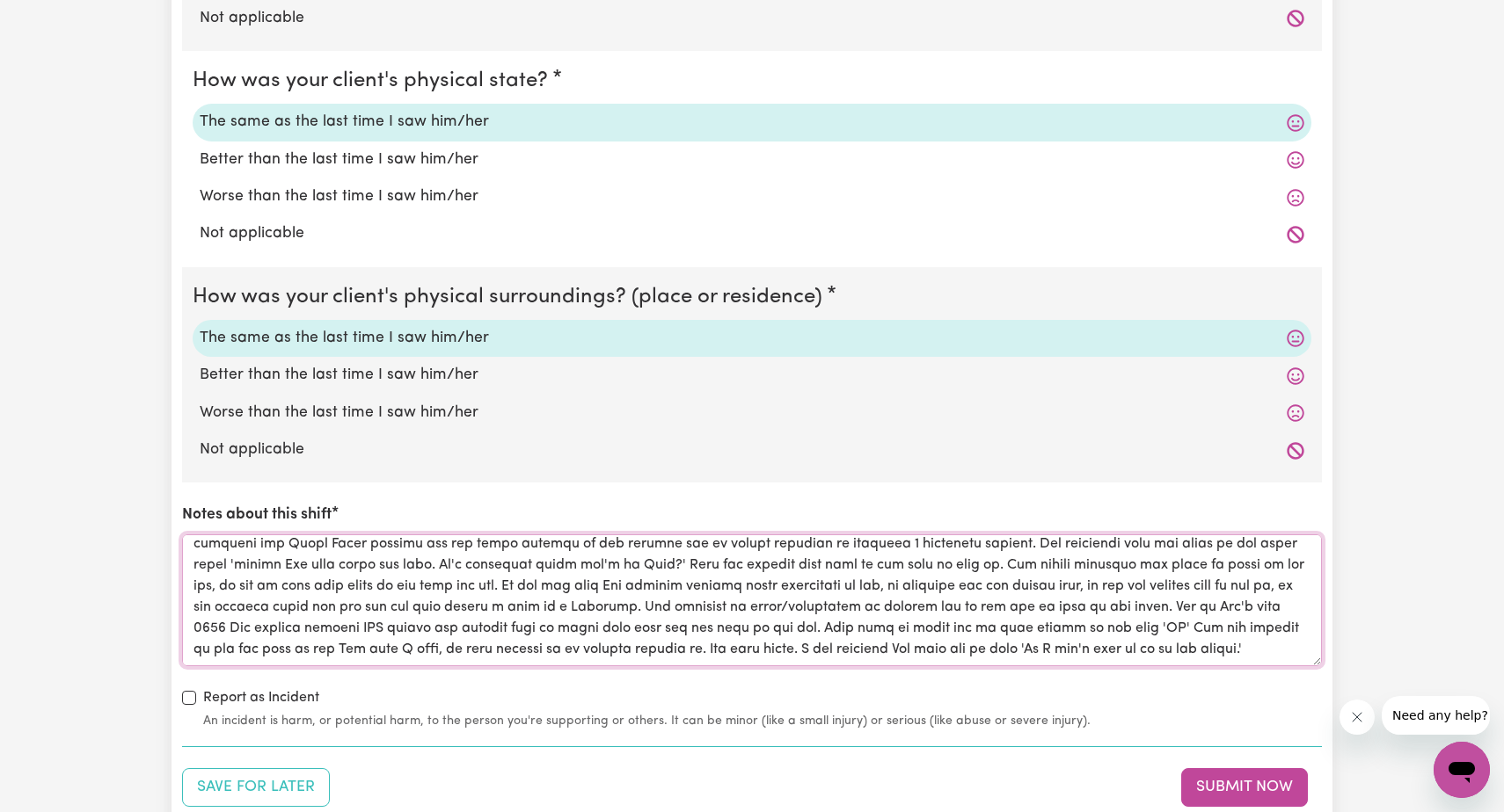
click at [430, 617] on textarea "Notes about this shift" at bounding box center [752, 600] width 1139 height 132
click at [485, 620] on textarea "Notes about this shift" at bounding box center [752, 600] width 1139 height 132
click at [806, 618] on textarea "Notes about this shift" at bounding box center [752, 600] width 1139 height 132
click at [1063, 622] on textarea "Notes about this shift" at bounding box center [752, 600] width 1139 height 132
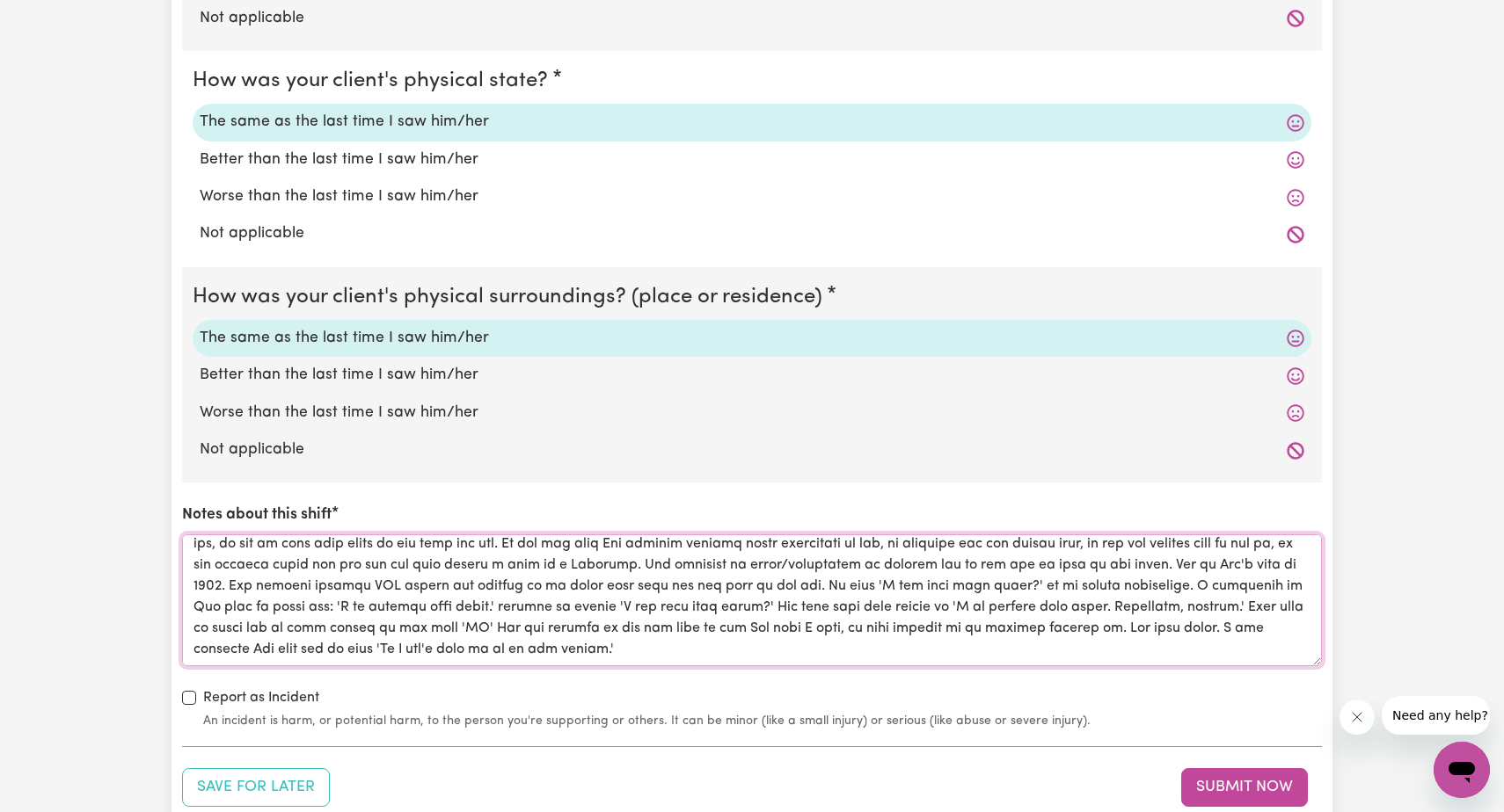
click at [760, 619] on textarea "Notes about this shift" at bounding box center [752, 600] width 1139 height 132
click at [667, 620] on textarea "Notes about this shift" at bounding box center [752, 600] width 1139 height 132
click at [1285, 620] on textarea "Notes about this shift" at bounding box center [752, 600] width 1139 height 132
click at [1118, 615] on textarea "Notes about this shift" at bounding box center [752, 600] width 1139 height 132
click at [1253, 619] on textarea "Notes about this shift" at bounding box center [752, 600] width 1139 height 132
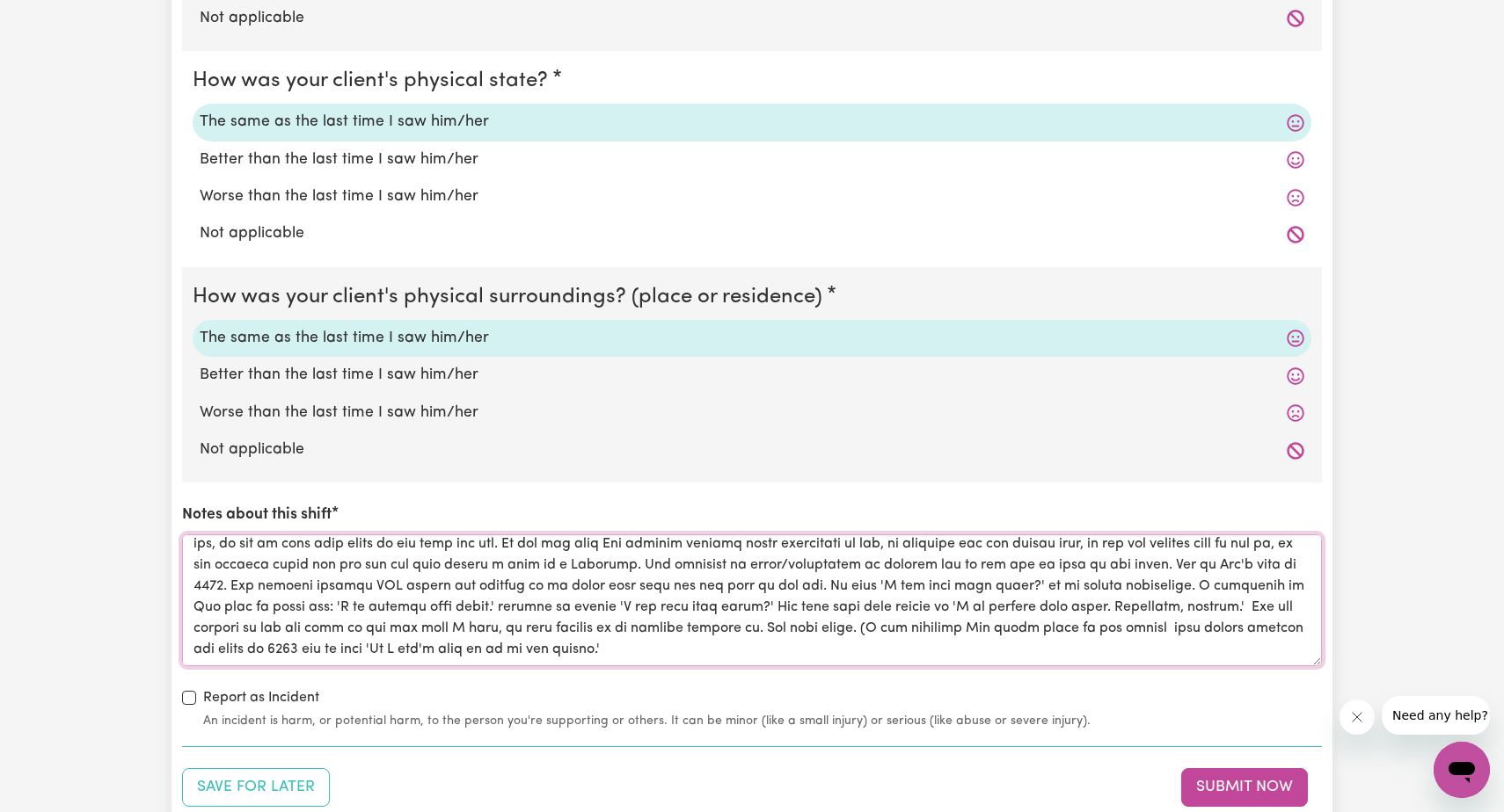
click at [345, 639] on textarea "Notes about this shift" at bounding box center [752, 600] width 1139 height 132
click at [892, 640] on textarea "Notes about this shift" at bounding box center [752, 600] width 1139 height 132
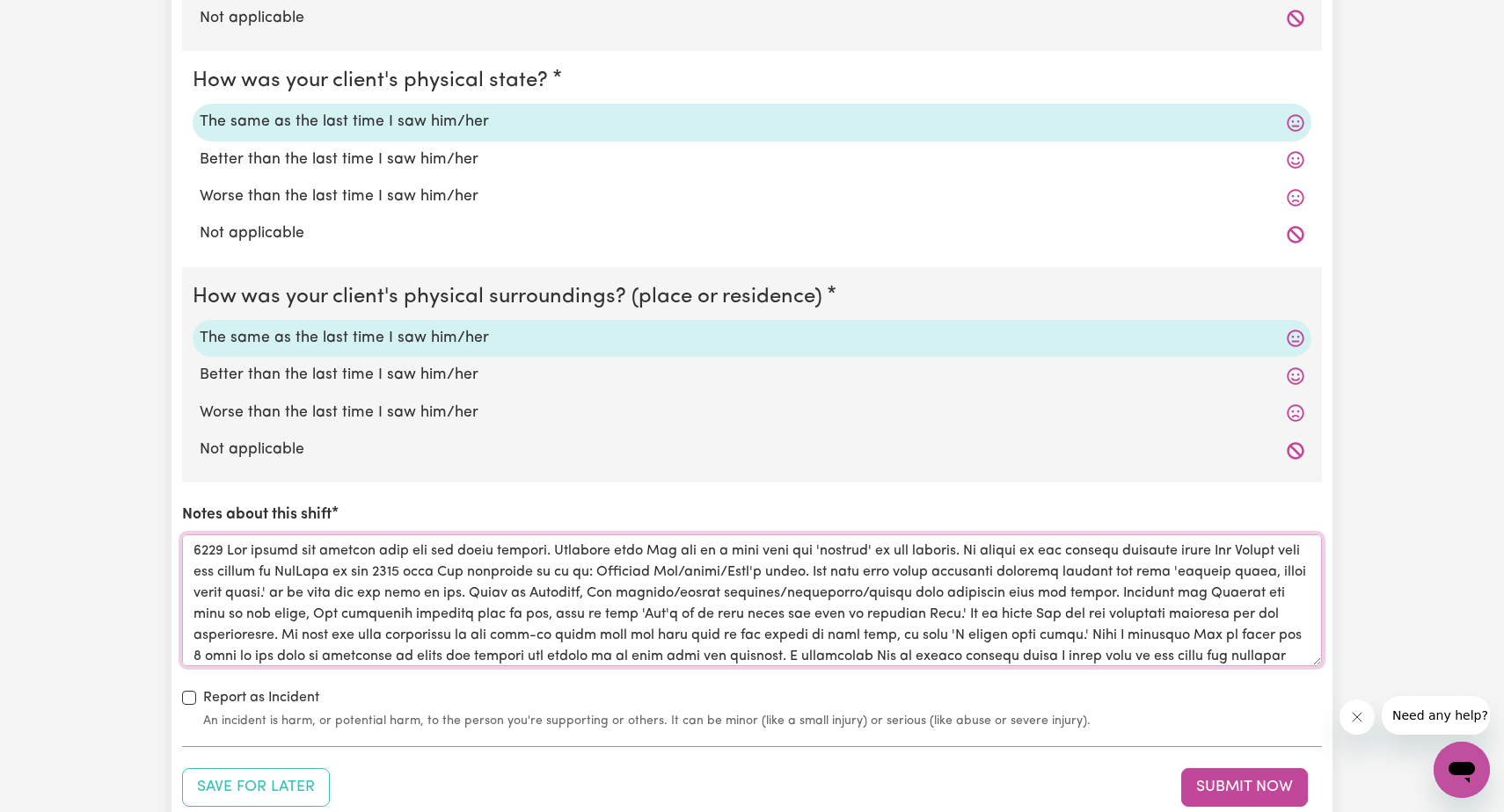
scroll to position [0, 0]
click at [440, 563] on textarea "Notes about this shift" at bounding box center [752, 600] width 1139 height 132
click at [1112, 563] on textarea "Notes about this shift" at bounding box center [752, 600] width 1139 height 132
click at [327, 606] on textarea "Notes about this shift" at bounding box center [752, 600] width 1139 height 132
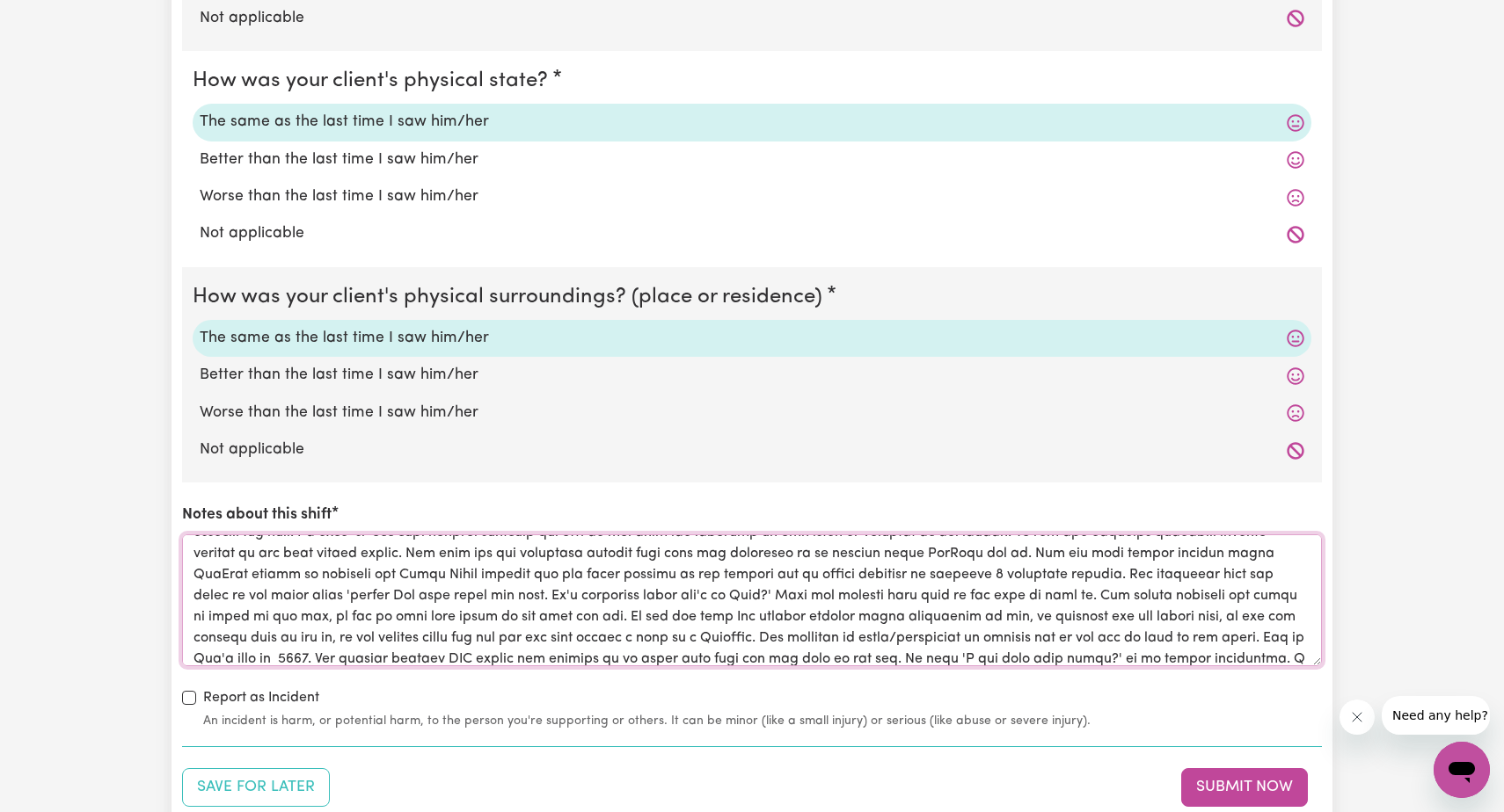
click at [923, 545] on textarea "Notes about this shift" at bounding box center [752, 600] width 1139 height 132
click at [482, 587] on textarea "Notes about this shift" at bounding box center [752, 600] width 1139 height 132
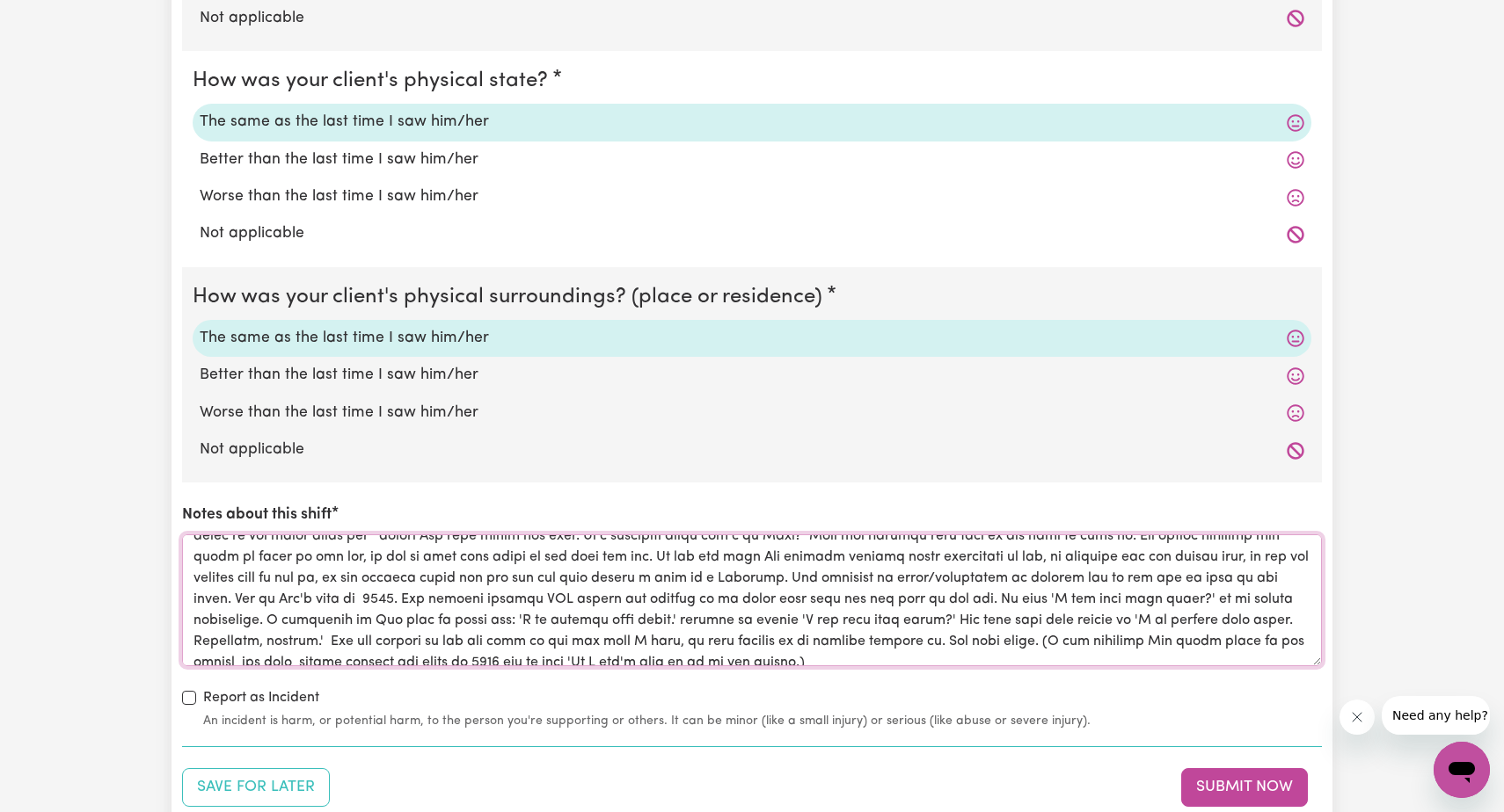
scroll to position [215, 0]
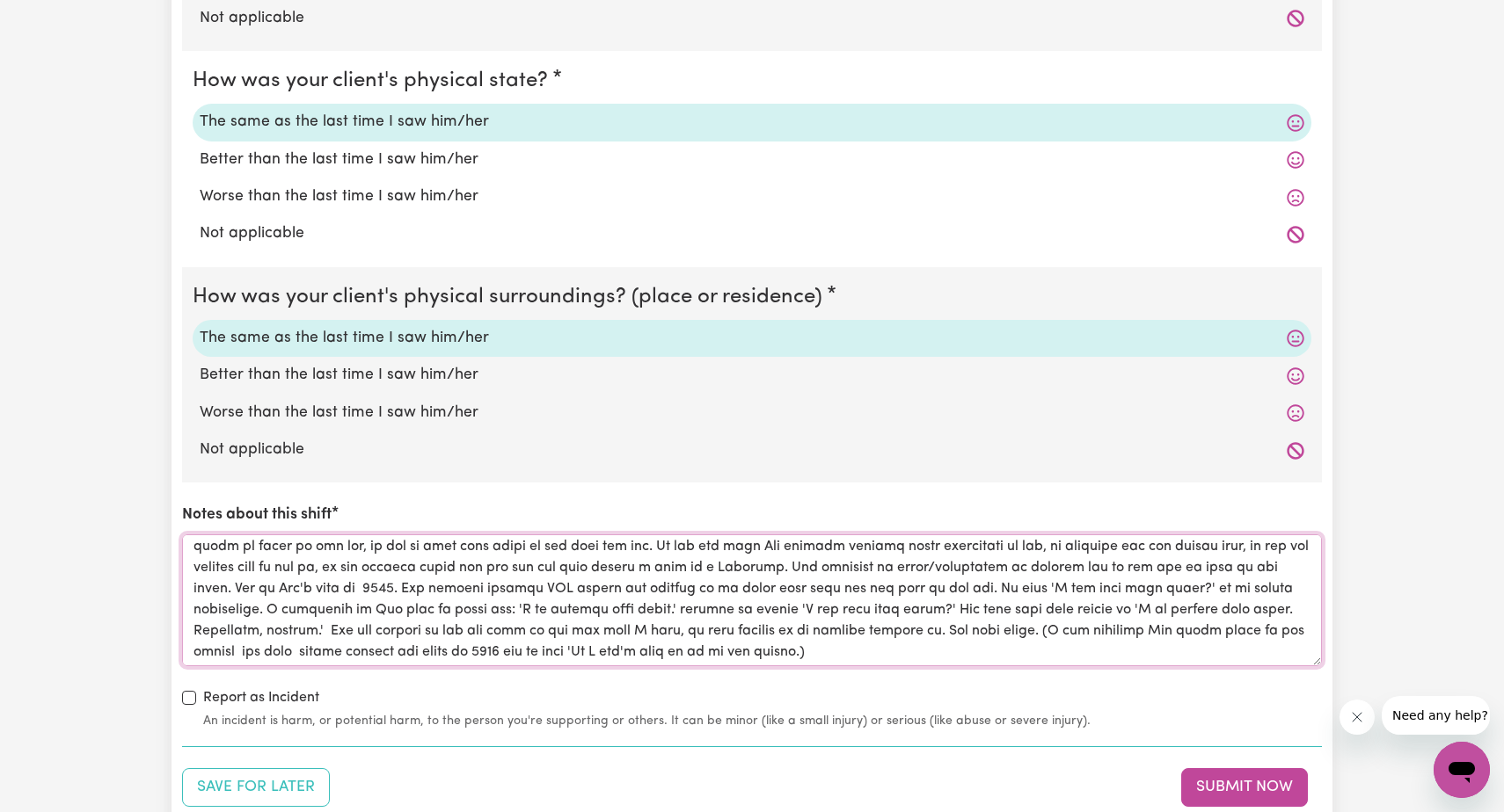
click at [414, 582] on textarea "Notes about this shift" at bounding box center [752, 600] width 1139 height 132
click at [723, 620] on textarea "Notes about this shift" at bounding box center [752, 600] width 1139 height 132
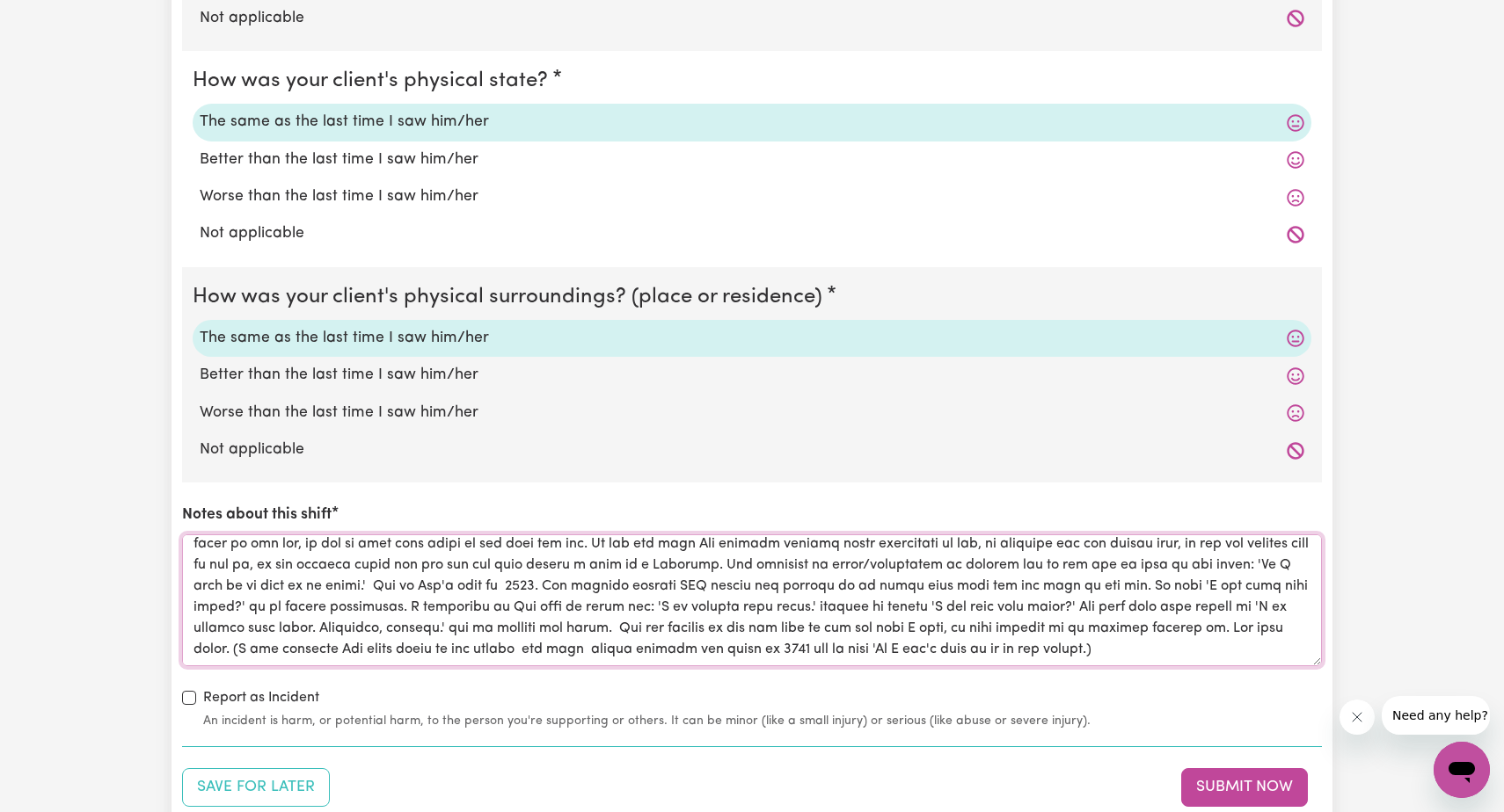
scroll to position [239, 0]
type textarea "0900 [PERSON_NAME] opened his bedroom door and was fully dressed. Handover that…"
click at [1236, 775] on button "Submit Now" at bounding box center [1244, 787] width 127 height 39
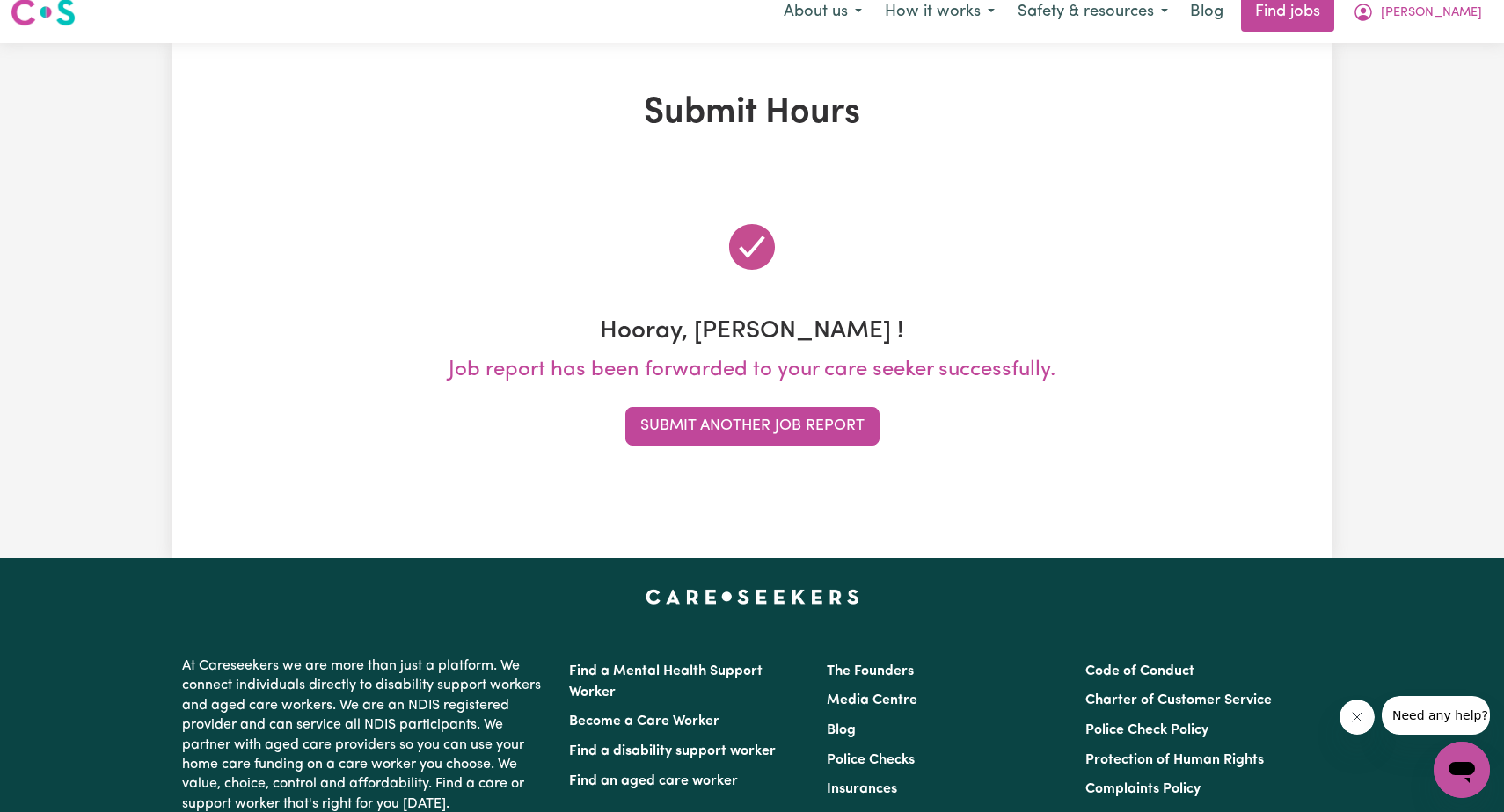
scroll to position [0, 0]
